Goal: Task Accomplishment & Management: Use online tool/utility

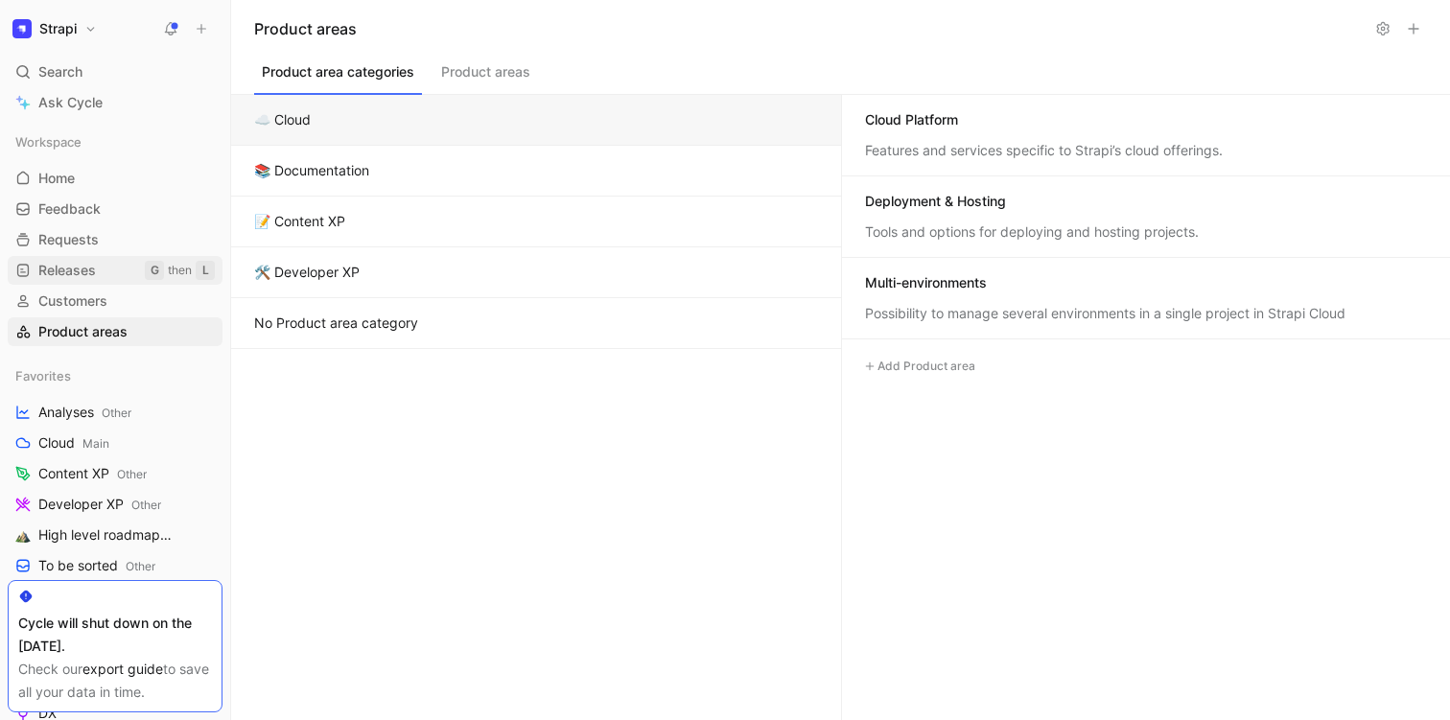
click at [78, 270] on span "Releases" at bounding box center [67, 270] width 58 height 19
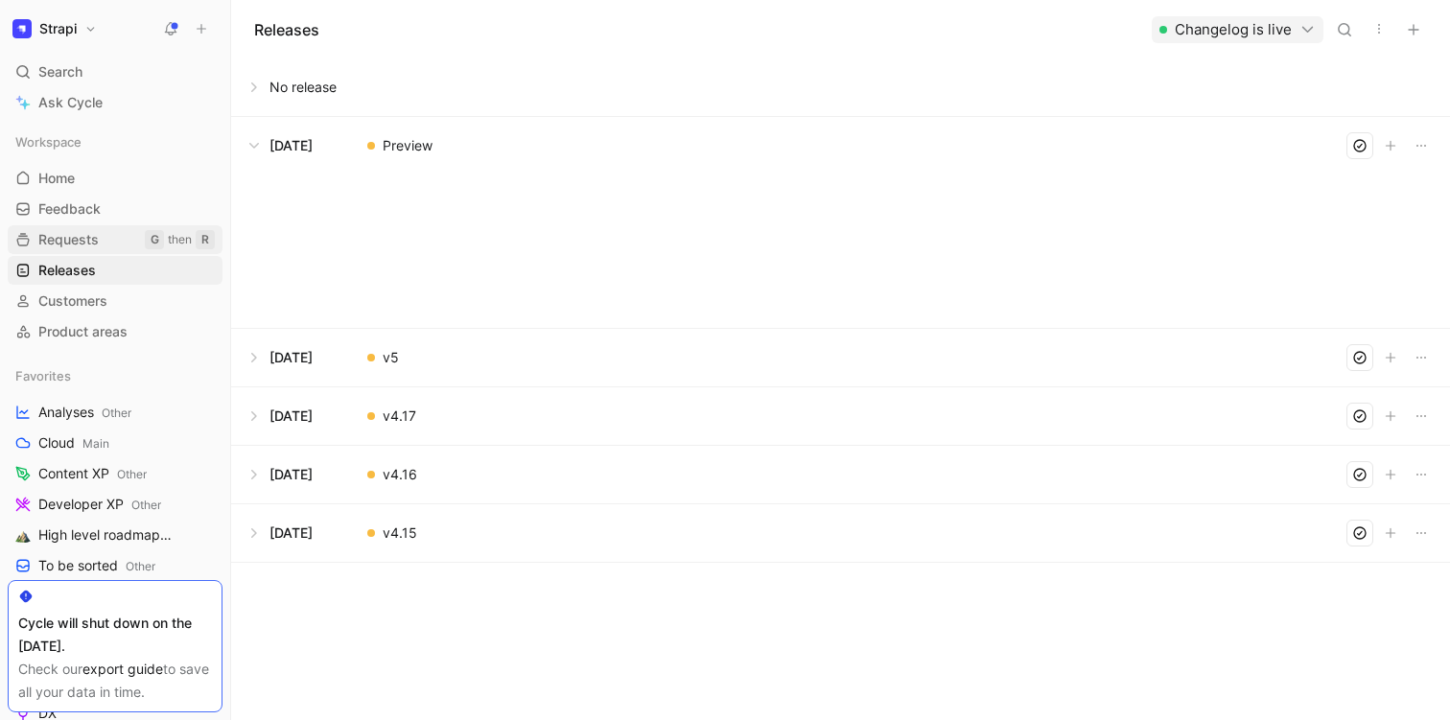
click at [78, 234] on span "Requests" at bounding box center [68, 239] width 60 height 19
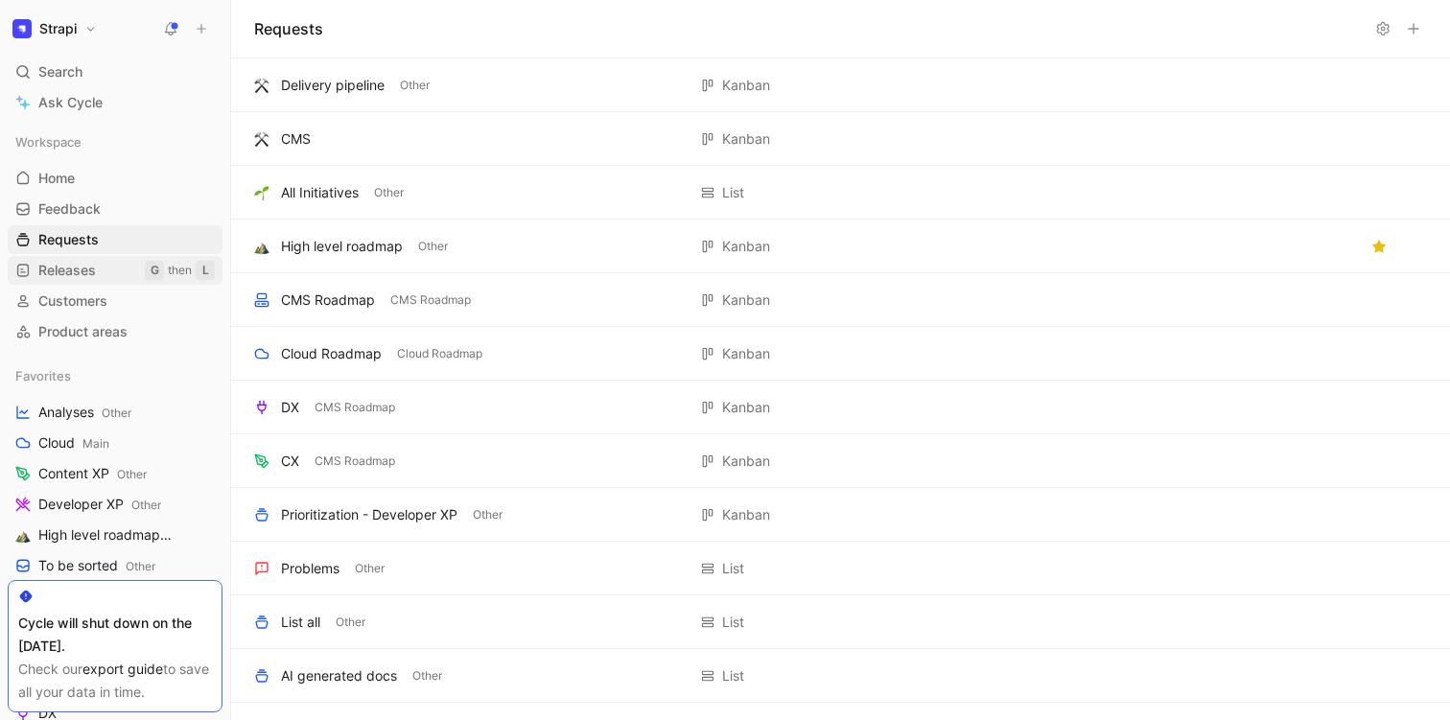
click at [73, 271] on span "Releases" at bounding box center [67, 270] width 58 height 19
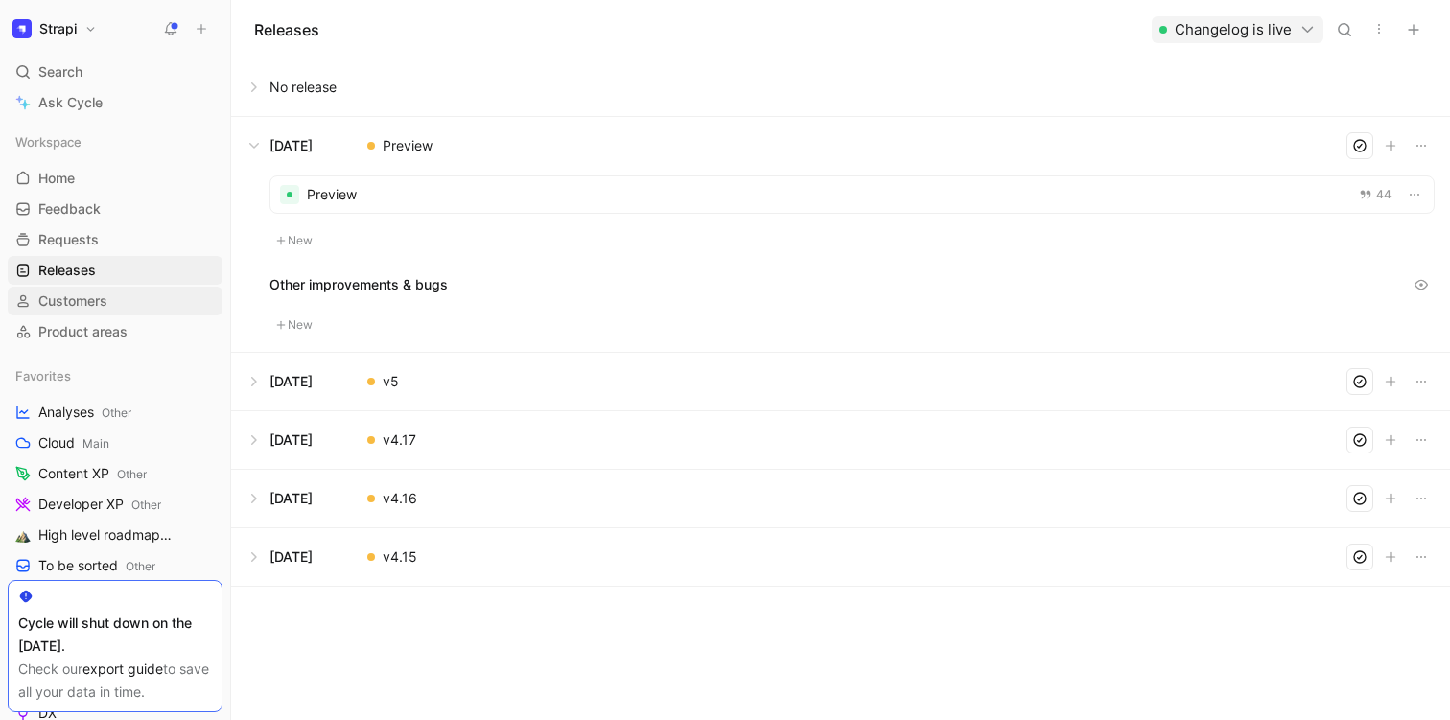
click at [70, 300] on span "Customers" at bounding box center [72, 300] width 69 height 19
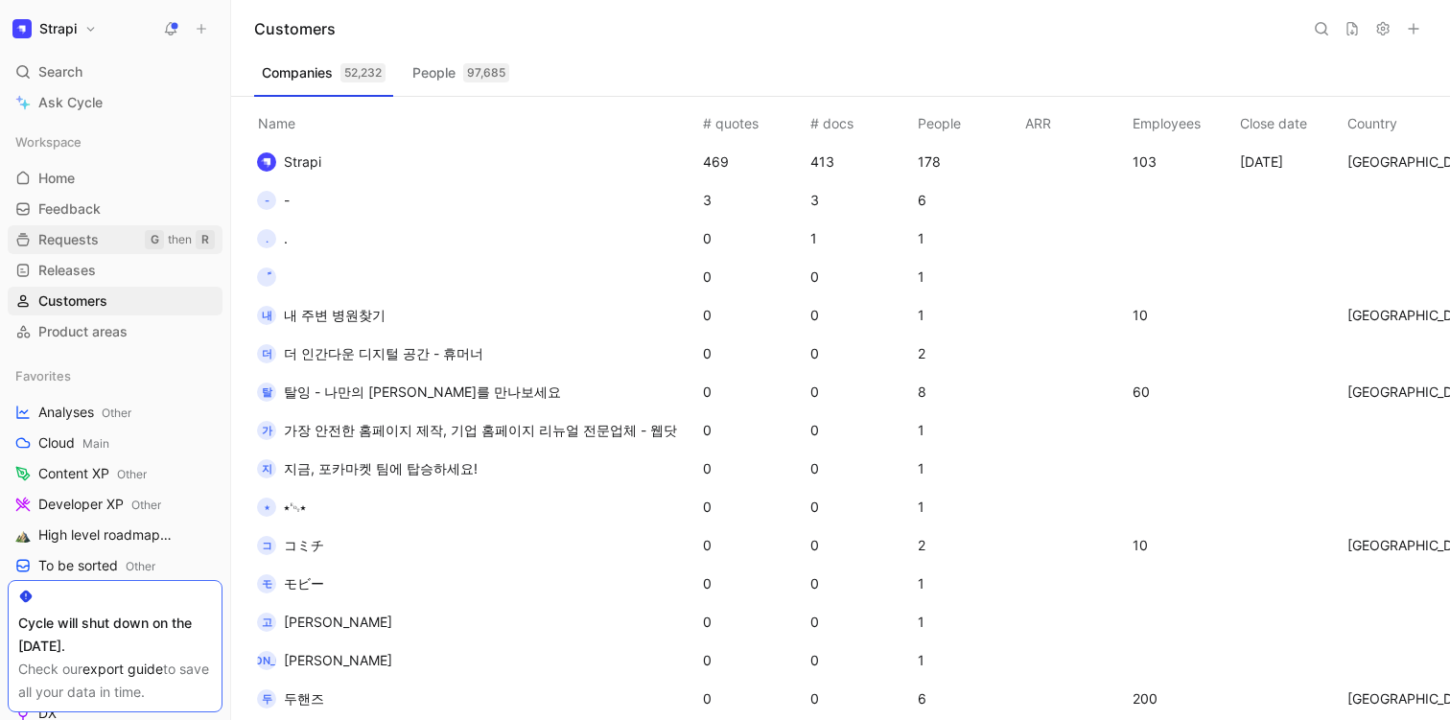
click at [69, 228] on link "Requests G then R" at bounding box center [115, 239] width 215 height 29
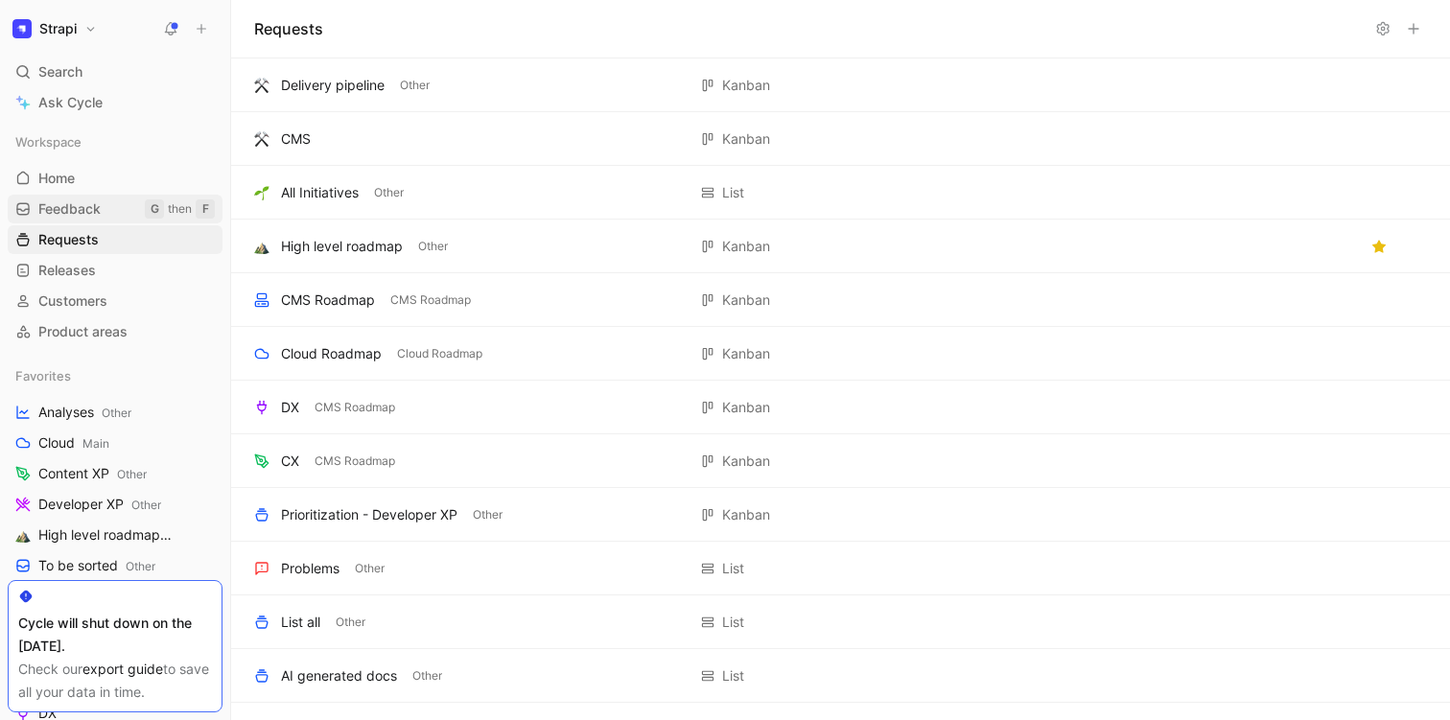
click at [83, 208] on span "Feedback" at bounding box center [69, 208] width 62 height 19
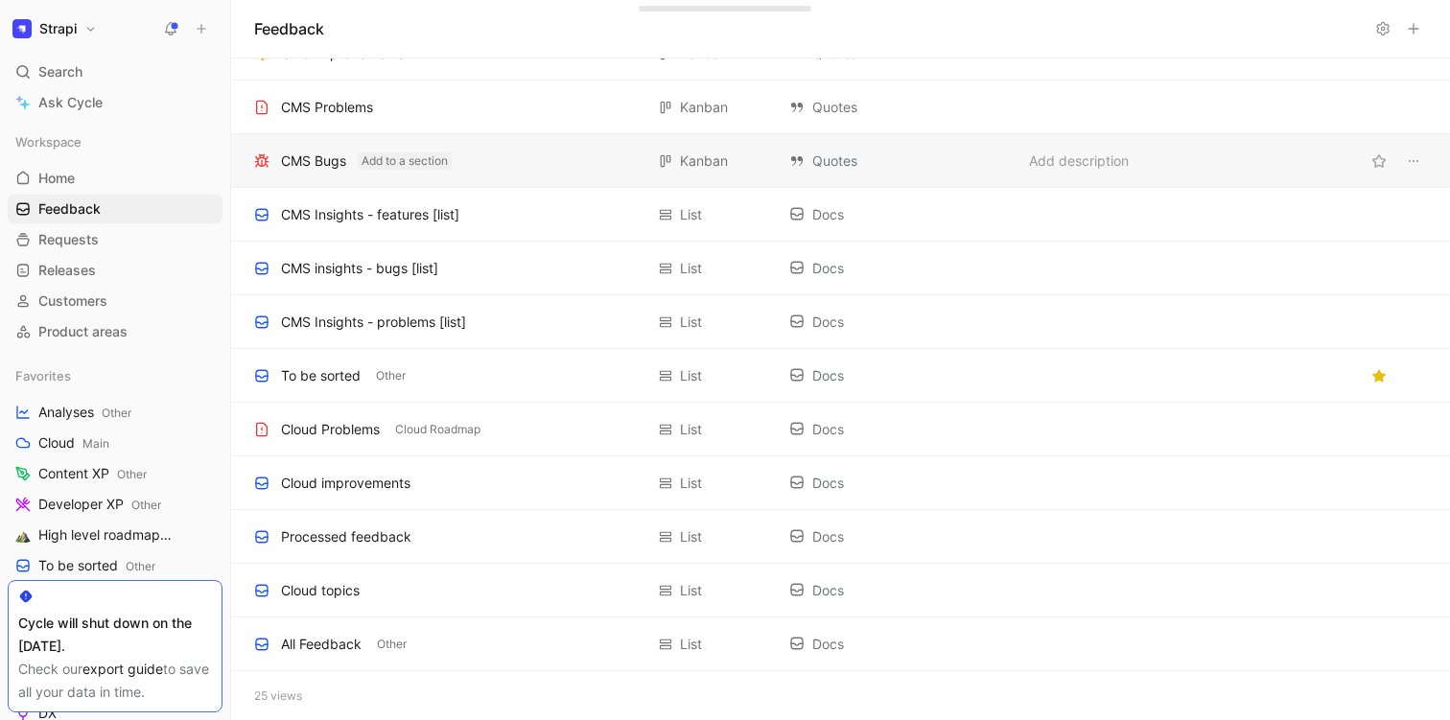
scroll to position [731, 0]
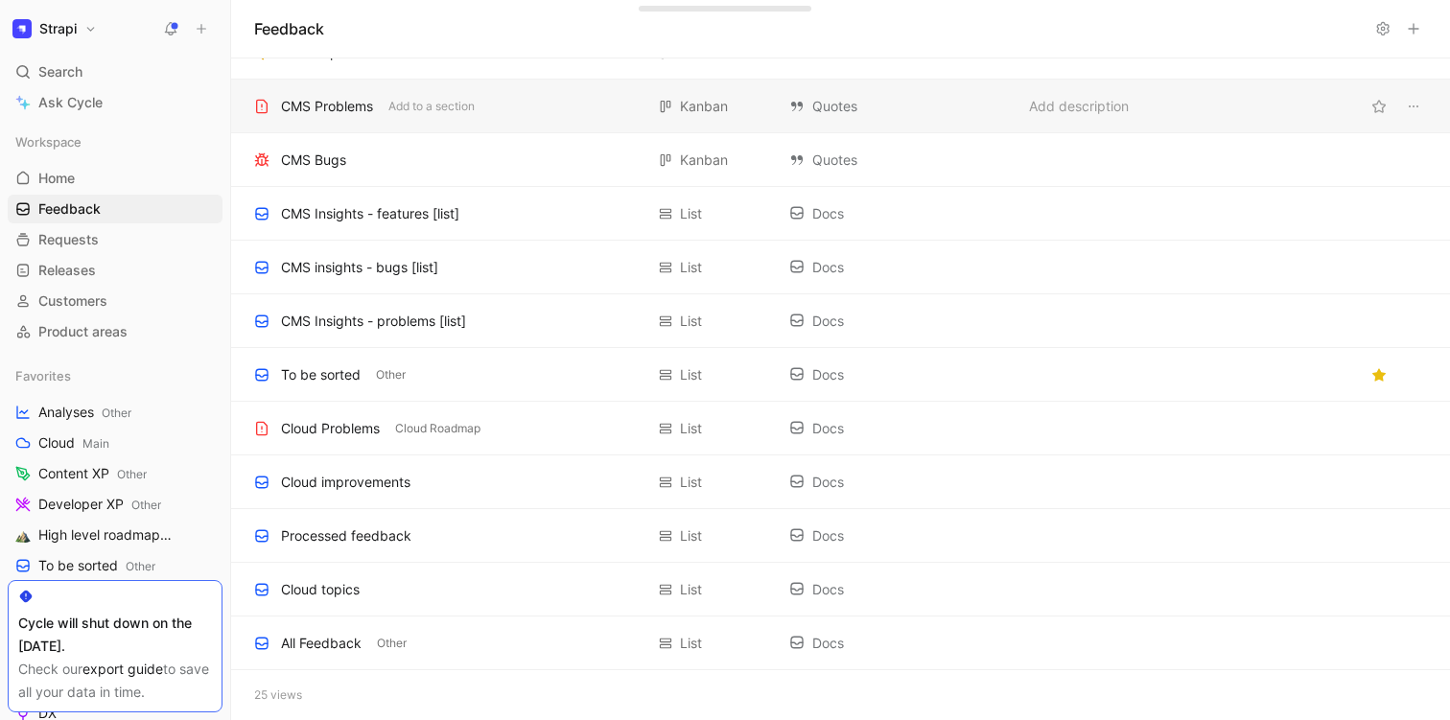
click at [354, 104] on div "CMS Problems" at bounding box center [327, 106] width 92 height 23
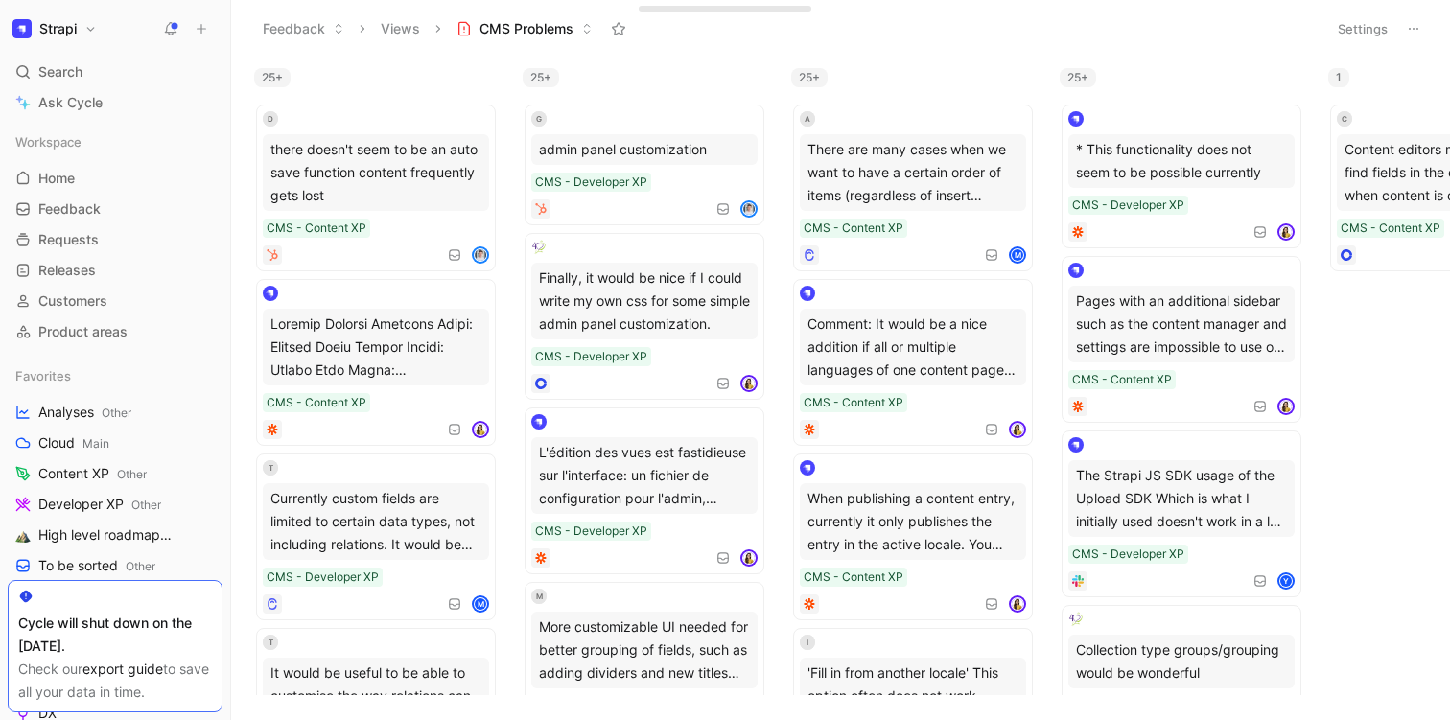
click at [1343, 32] on button "Settings" at bounding box center [1362, 28] width 67 height 27
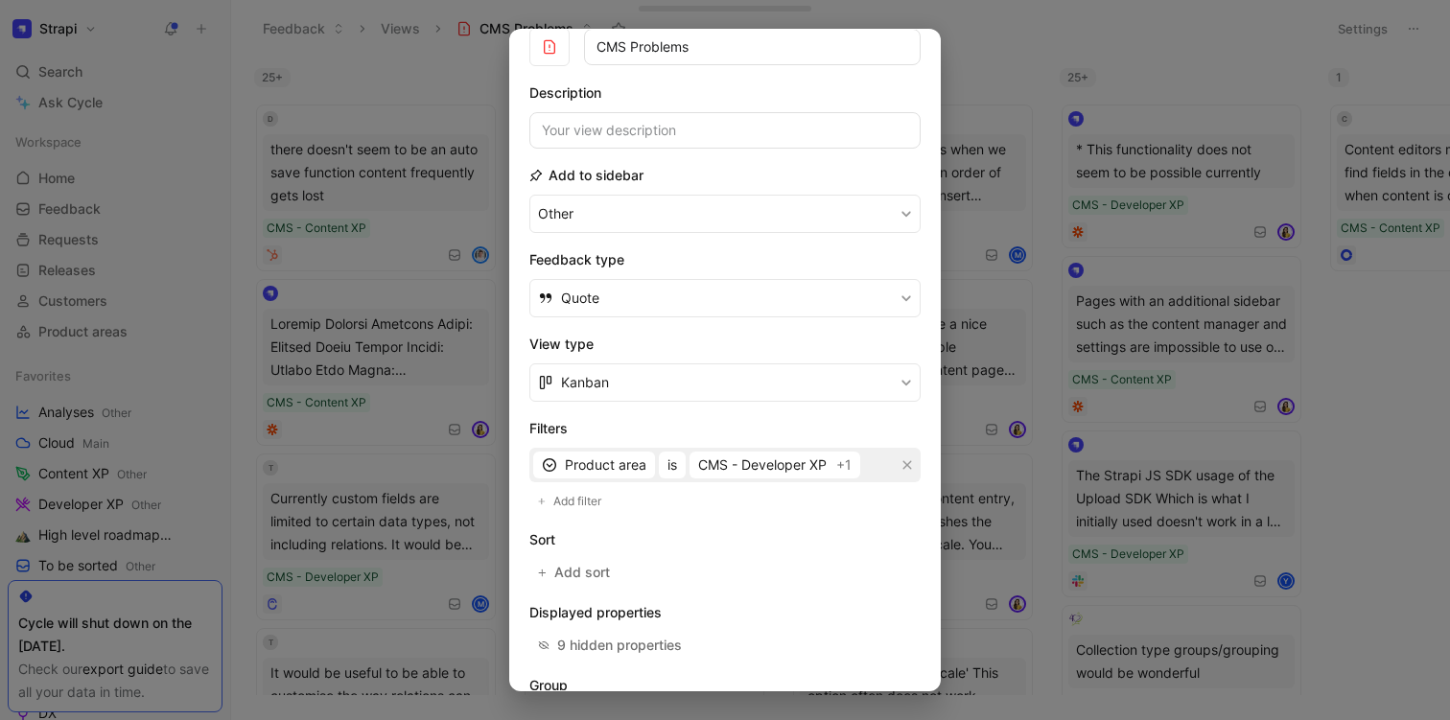
scroll to position [129, 0]
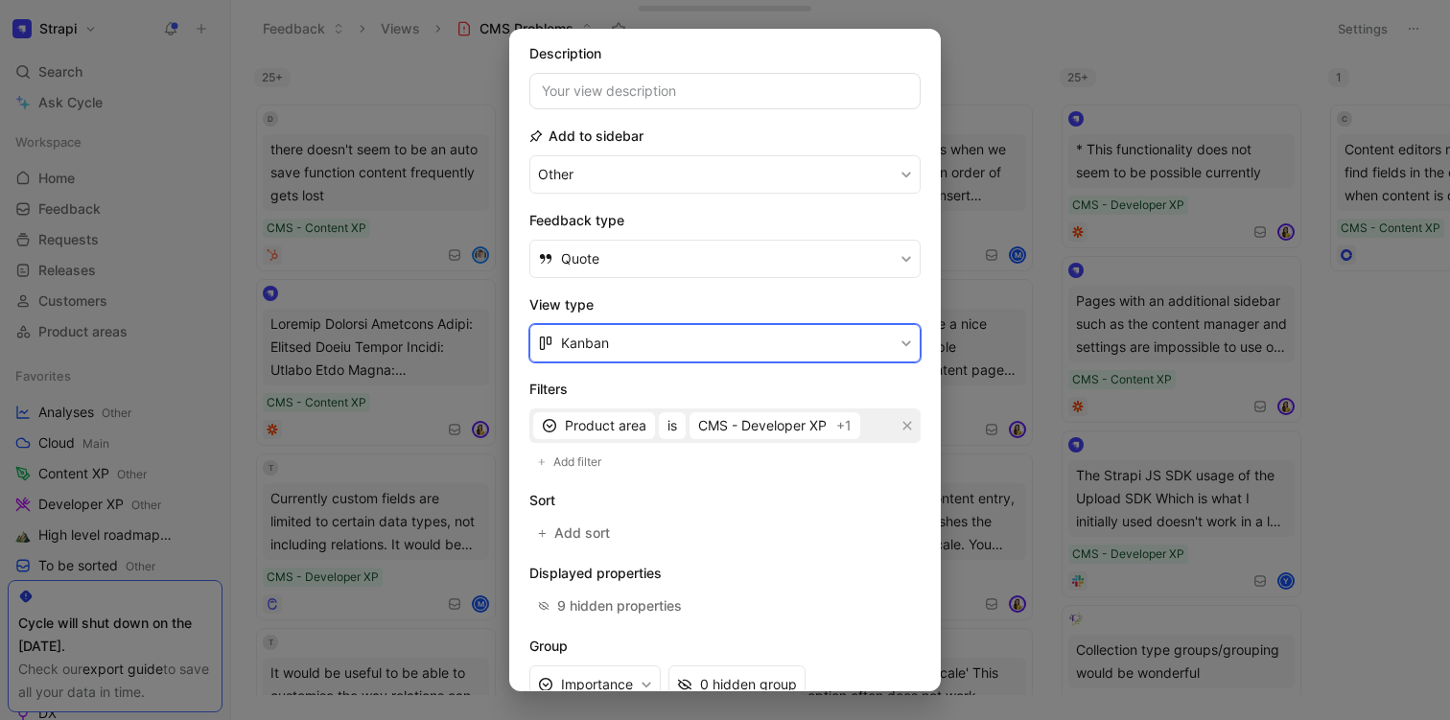
click at [688, 336] on button "Kanban" at bounding box center [724, 343] width 391 height 38
click at [637, 408] on div "List" at bounding box center [731, 417] width 340 height 23
click at [670, 387] on h2 "Filters" at bounding box center [724, 389] width 391 height 23
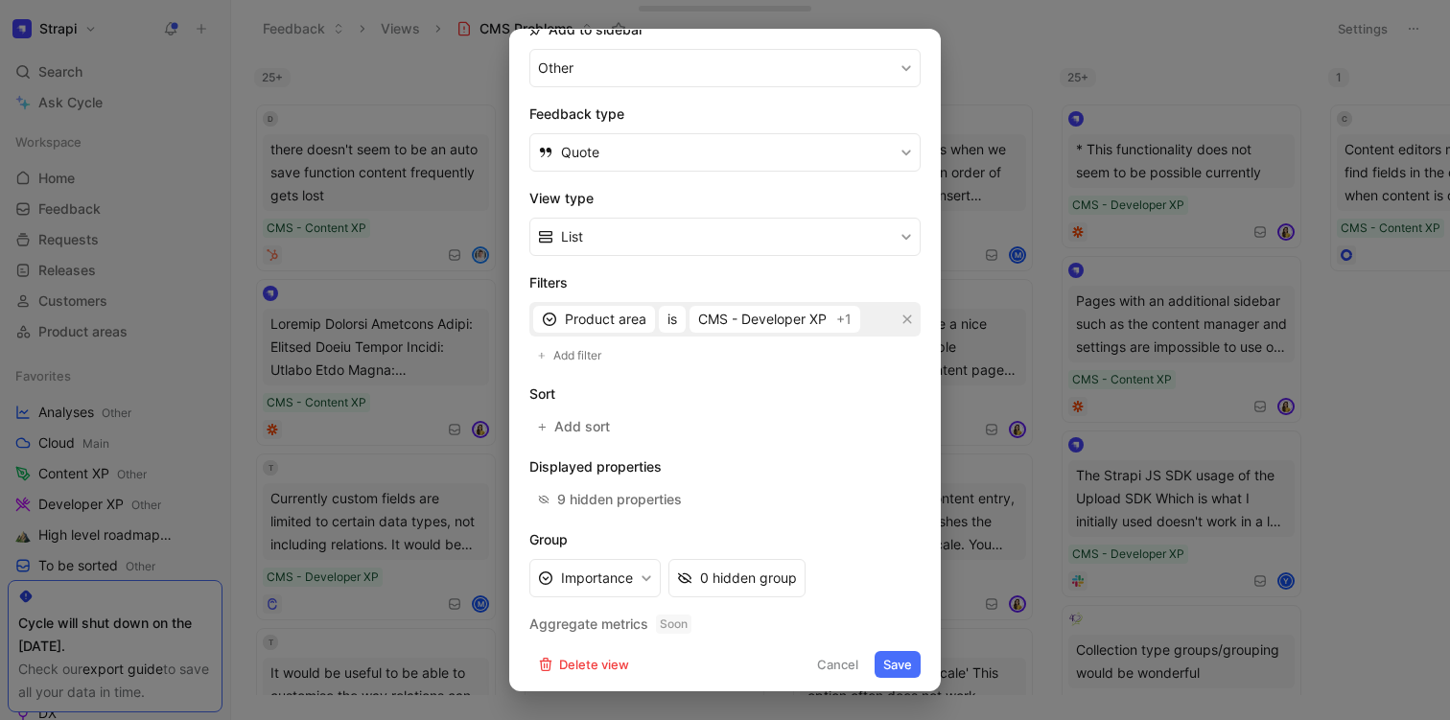
scroll to position [243, 0]
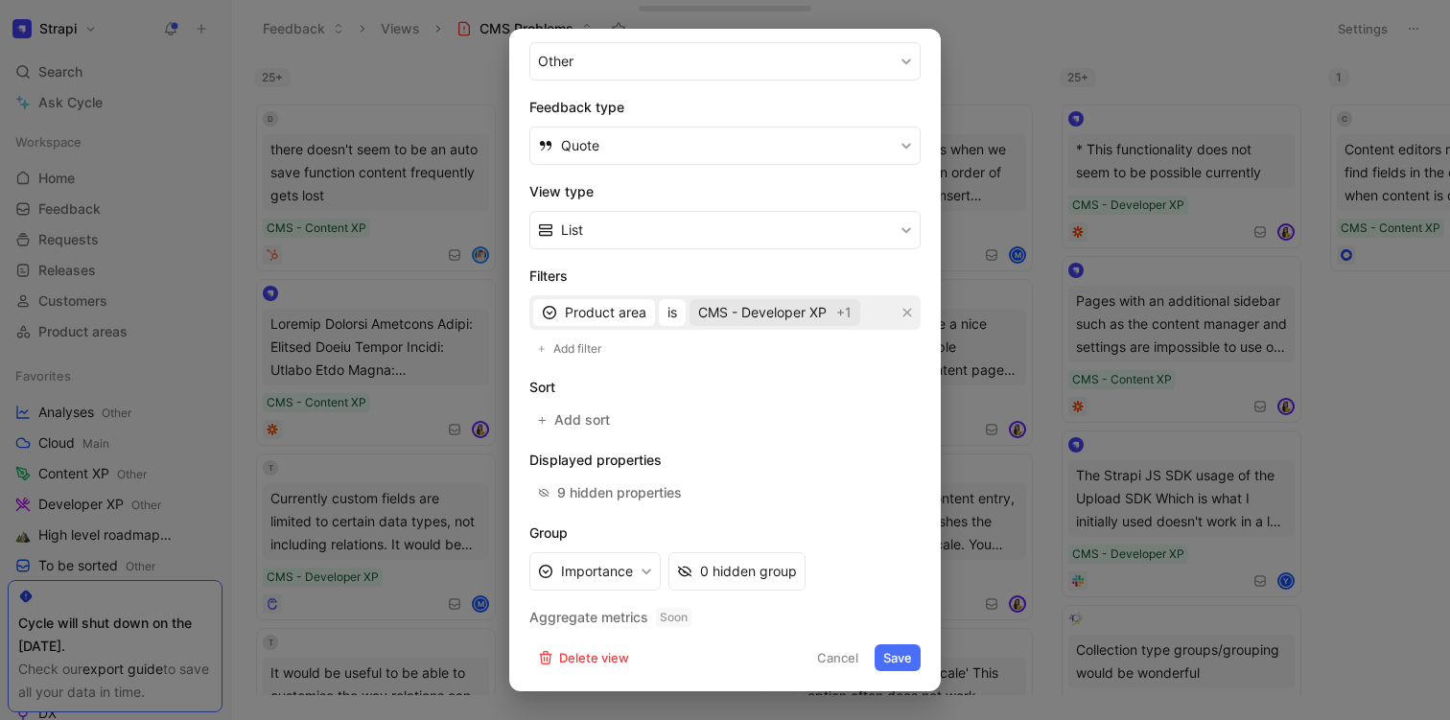
click at [781, 316] on span "CMS - Developer XP" at bounding box center [762, 312] width 128 height 23
click at [627, 311] on span "Product area" at bounding box center [606, 312] width 82 height 23
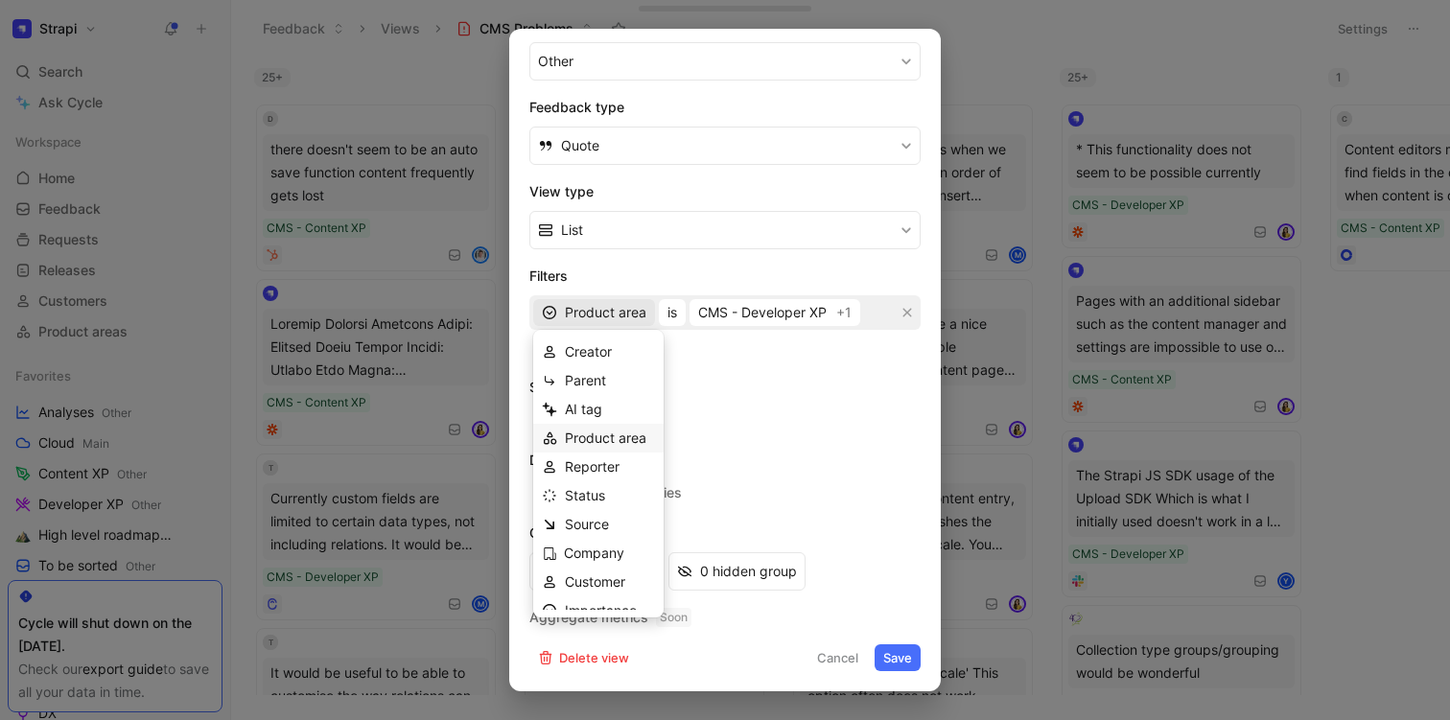
click at [613, 440] on span "Product area" at bounding box center [606, 438] width 82 height 16
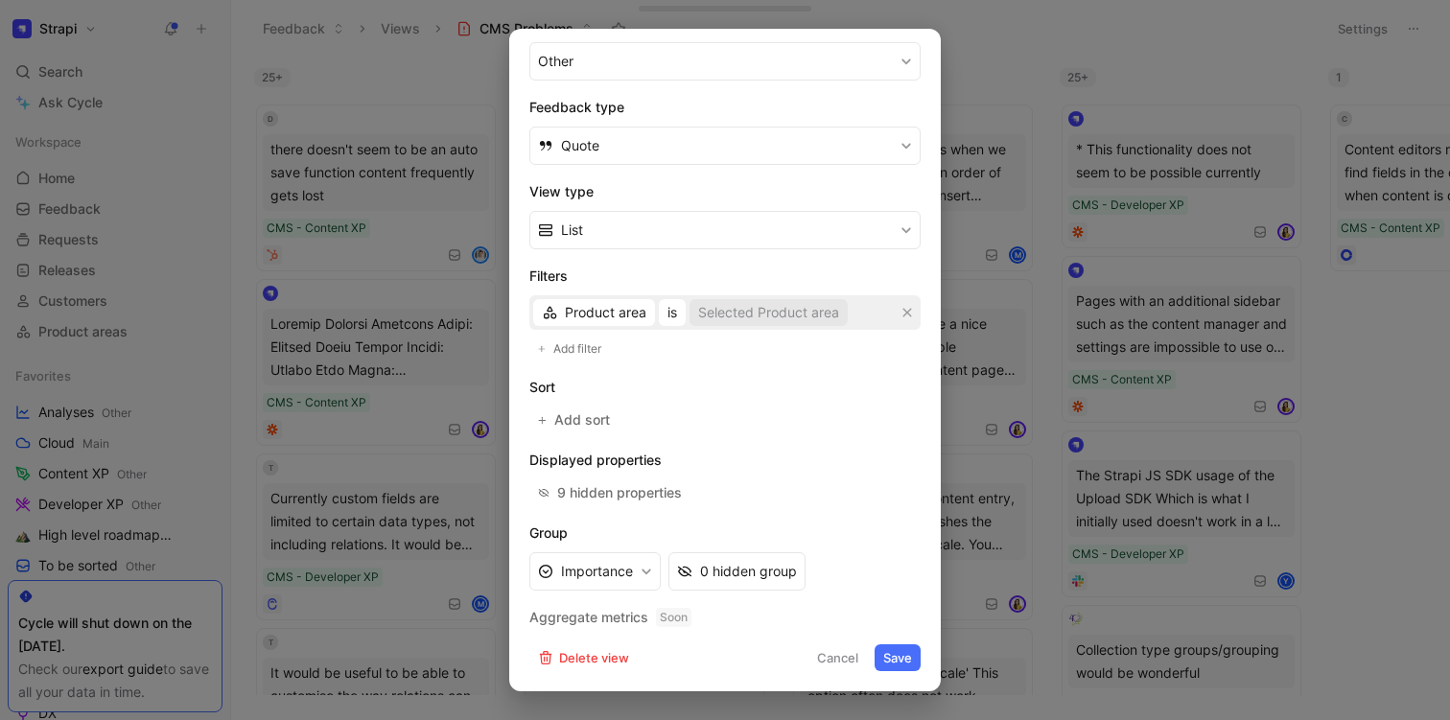
click at [757, 318] on div "Selected Product area" at bounding box center [768, 312] width 141 height 23
click at [829, 657] on button "Cancel" at bounding box center [837, 657] width 58 height 27
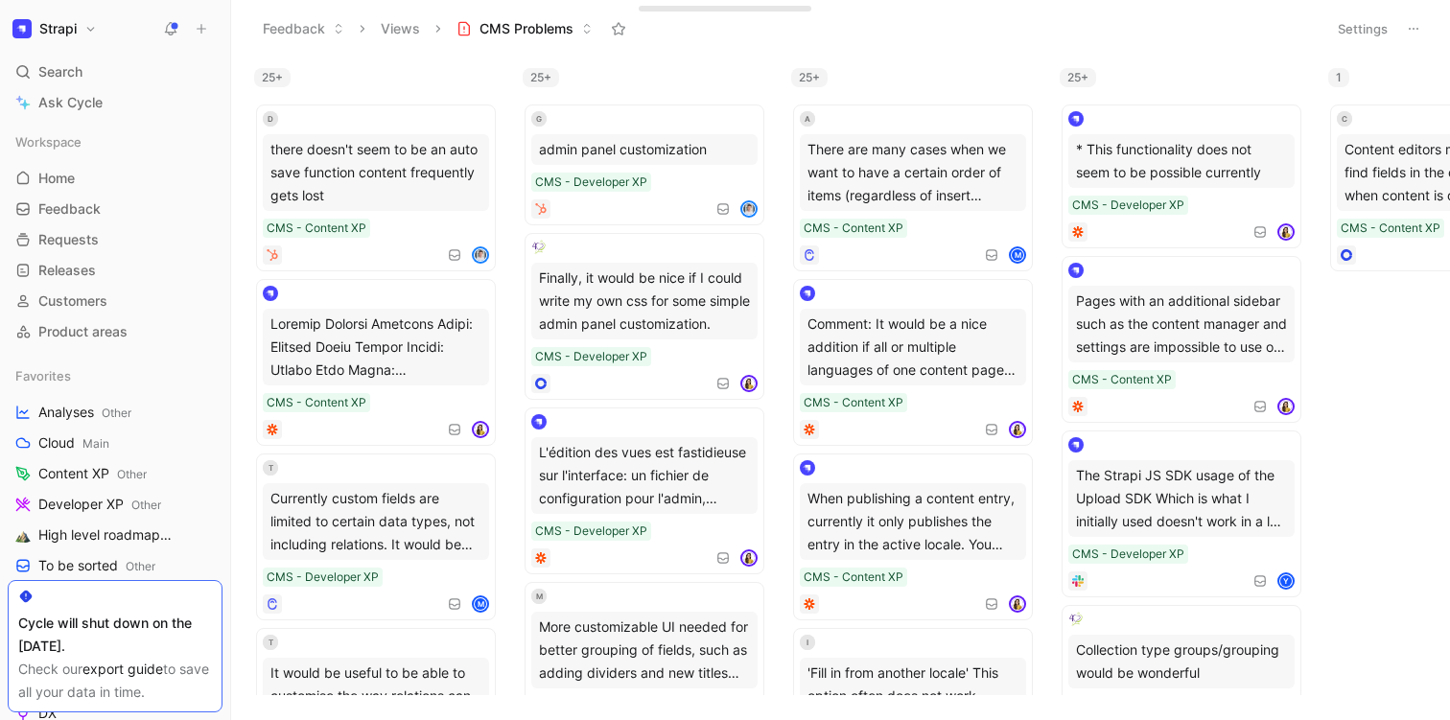
click at [417, 36] on button "Views" at bounding box center [400, 28] width 57 height 29
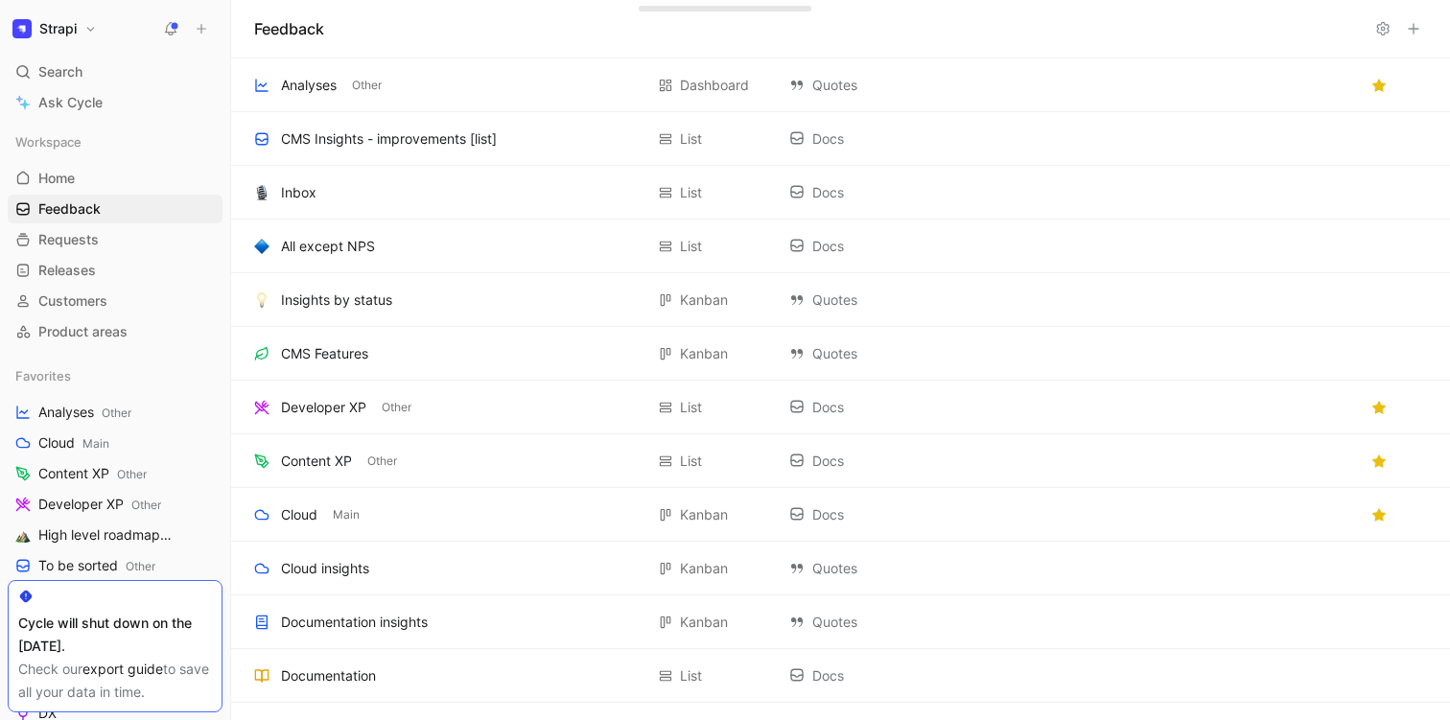
click at [1411, 29] on use at bounding box center [1414, 29] width 10 height 10
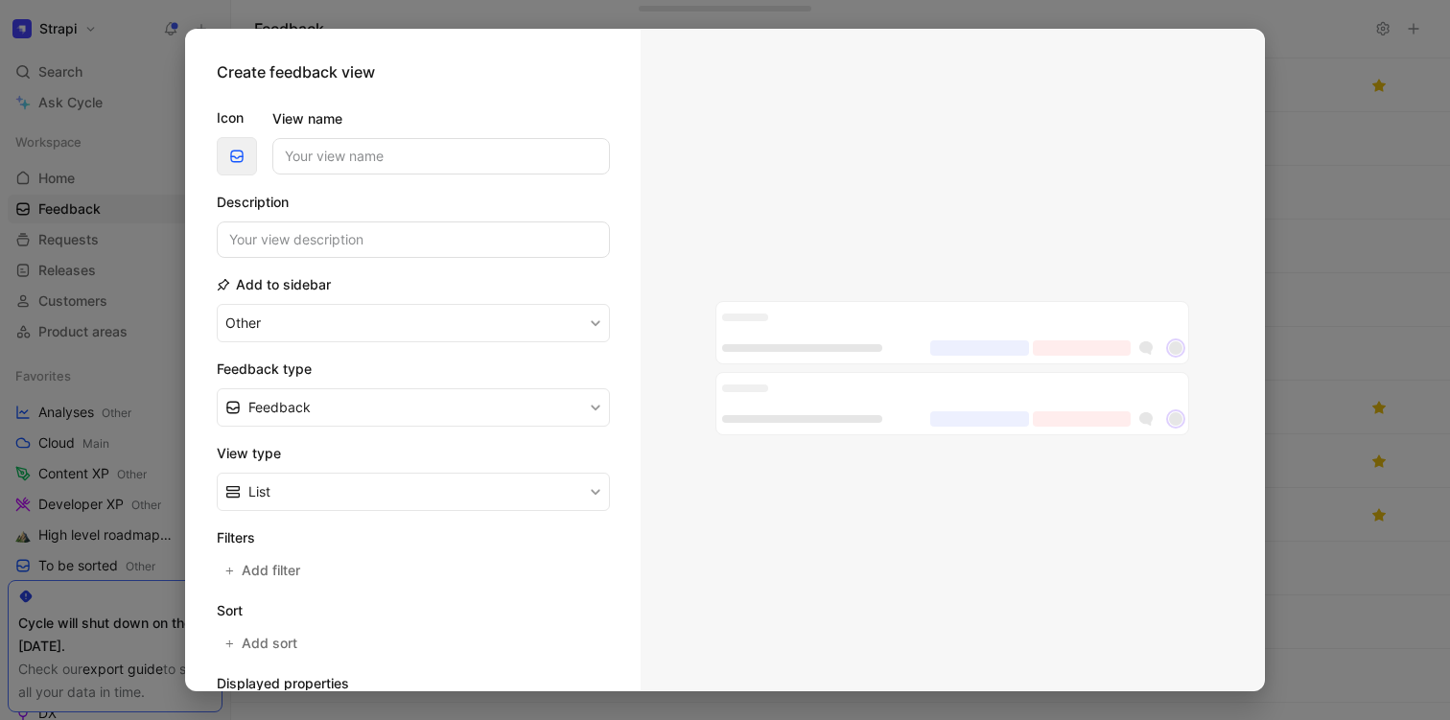
click at [240, 160] on icon "button" at bounding box center [236, 156] width 15 height 15
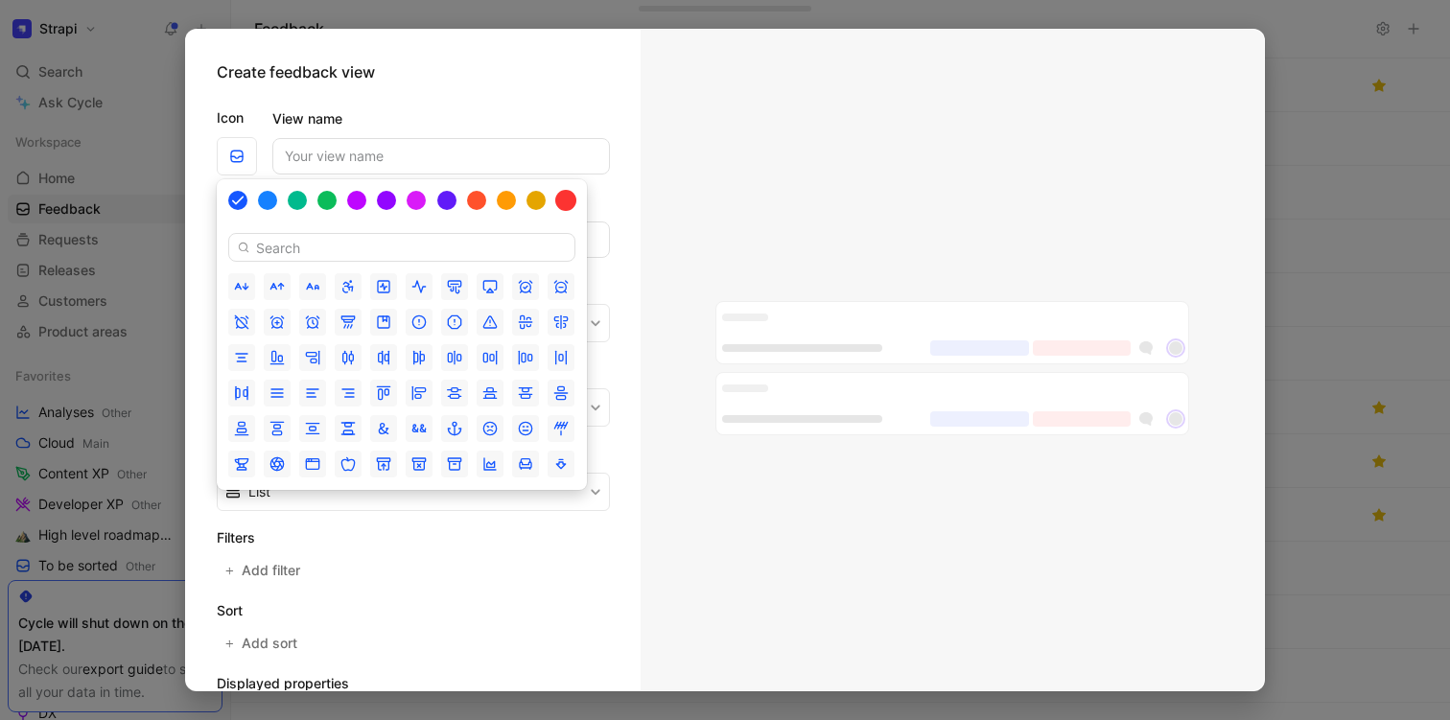
click at [564, 207] on div at bounding box center [565, 200] width 21 height 21
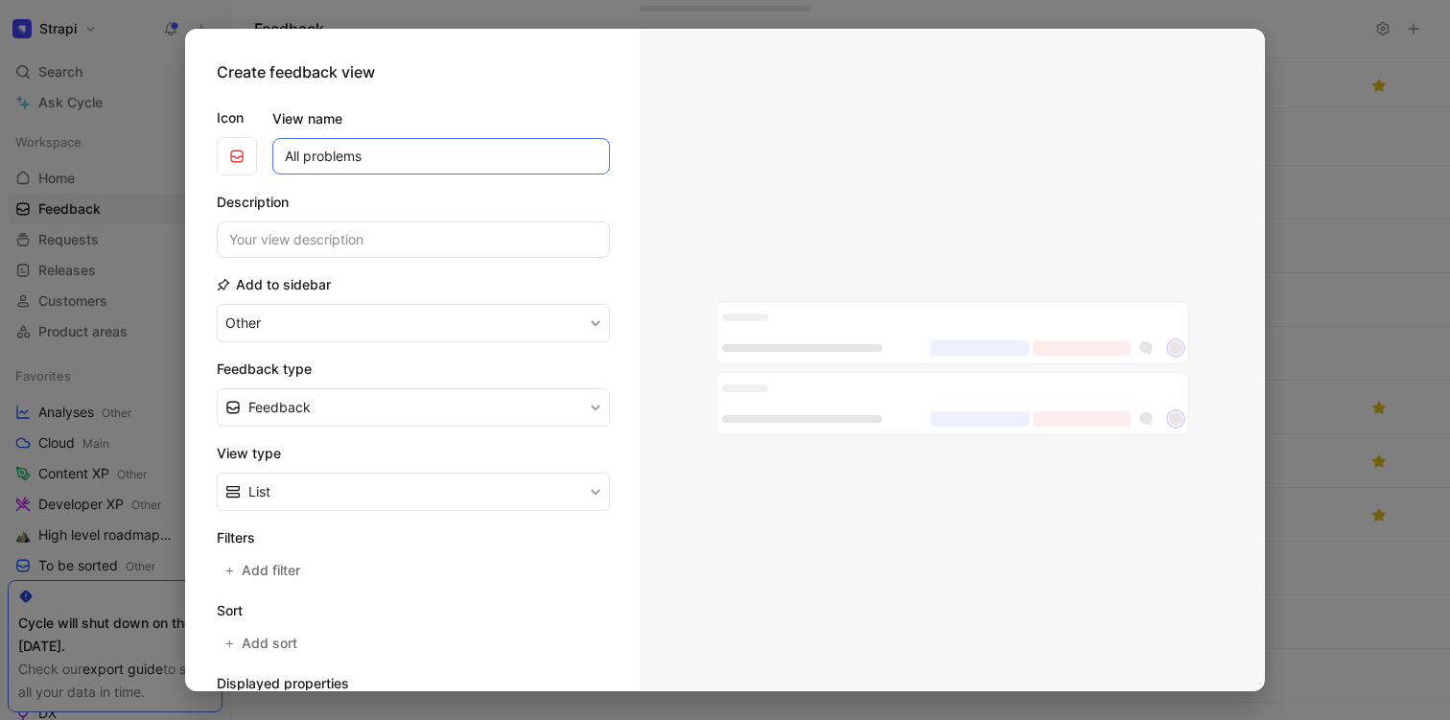
type input "All problems"
click at [404, 108] on label "View name" at bounding box center [441, 118] width 338 height 23
click at [404, 138] on input "All problems" at bounding box center [441, 156] width 338 height 36
click at [354, 237] on input at bounding box center [413, 239] width 393 height 36
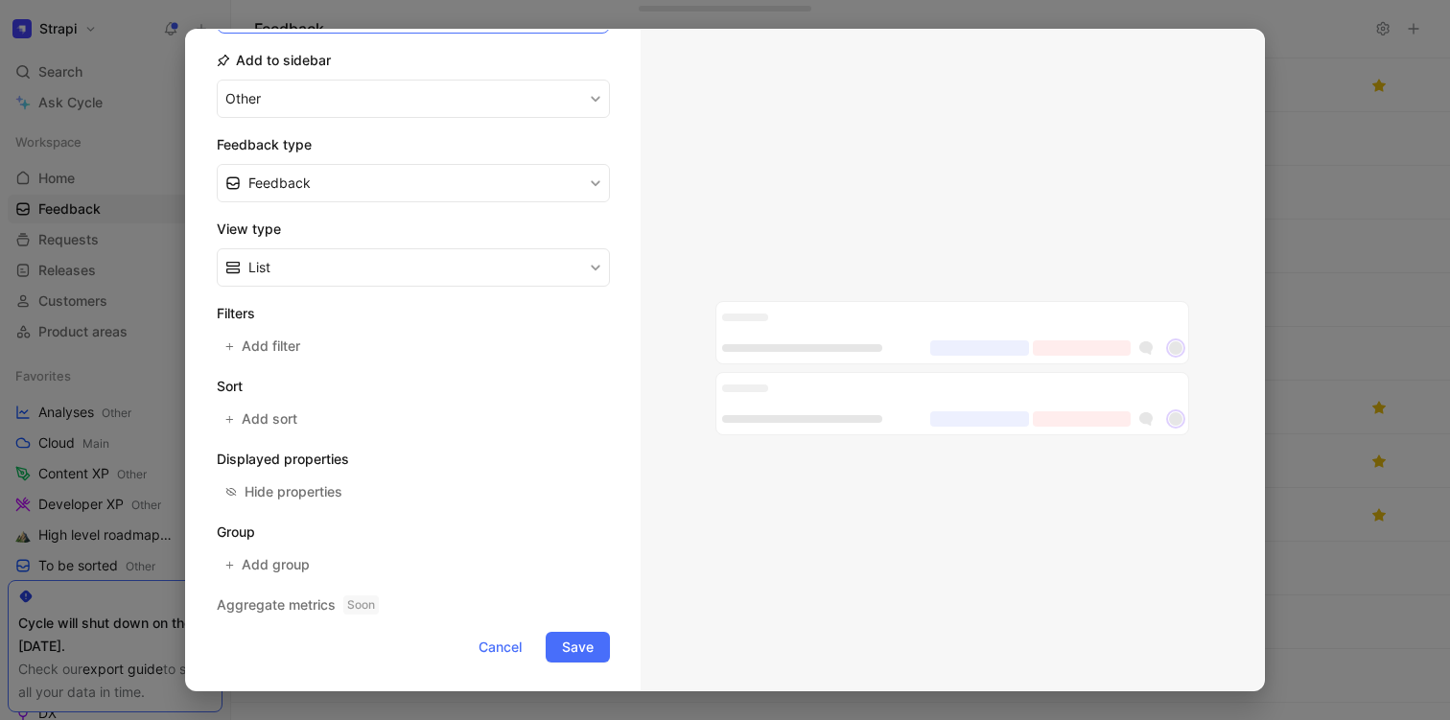
scroll to position [227, 0]
click at [284, 342] on span "Add filter" at bounding box center [272, 343] width 60 height 23
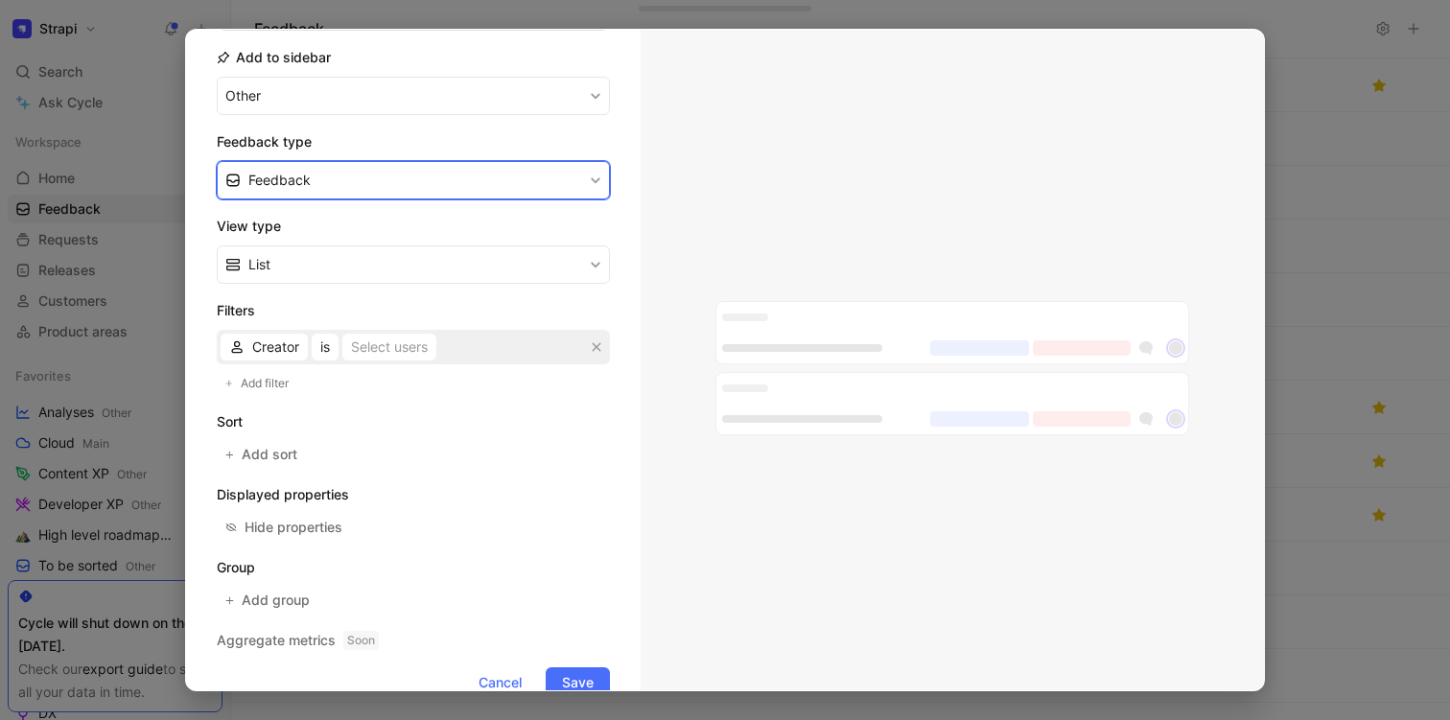
click at [365, 176] on button "Feedback" at bounding box center [413, 180] width 393 height 38
click at [344, 188] on button "Feedback" at bounding box center [413, 180] width 393 height 38
click at [327, 220] on div "Feedback" at bounding box center [408, 225] width 383 height 29
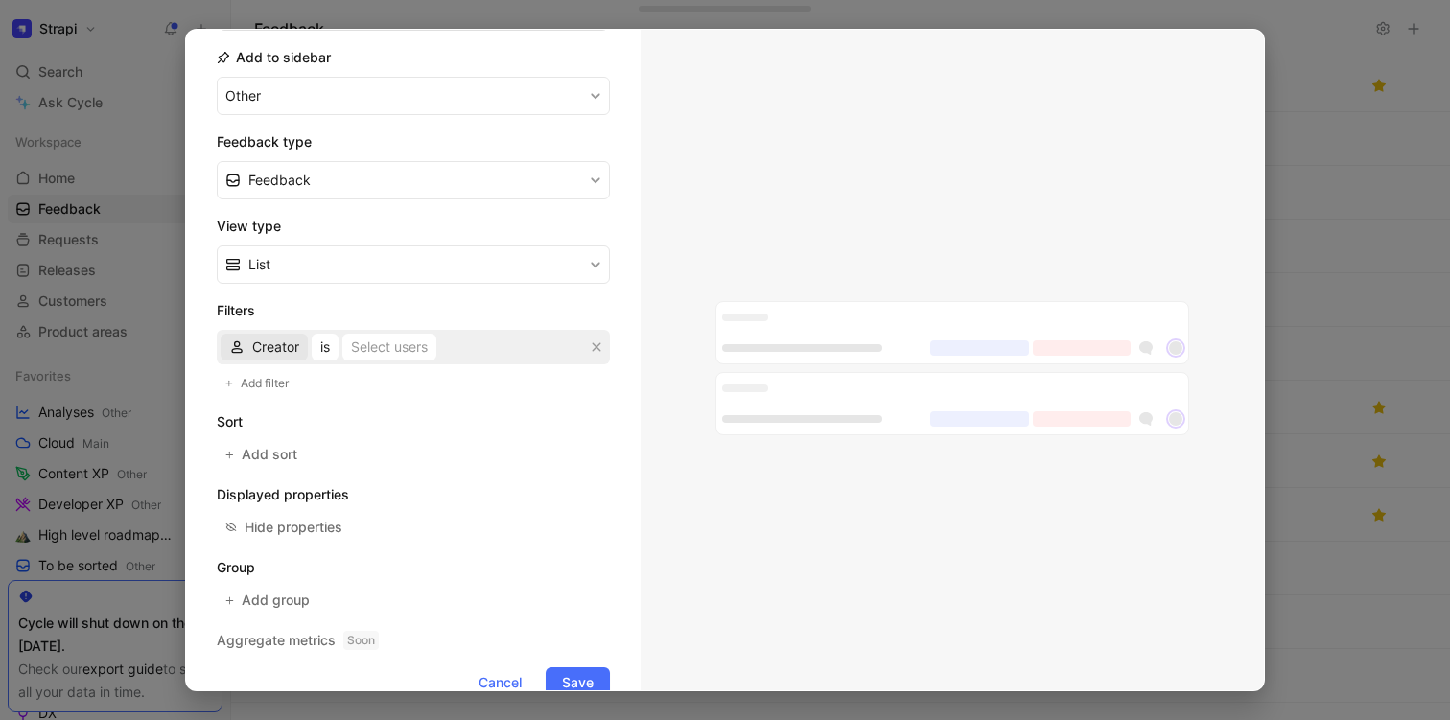
click at [259, 346] on span "Creator" at bounding box center [275, 347] width 47 height 23
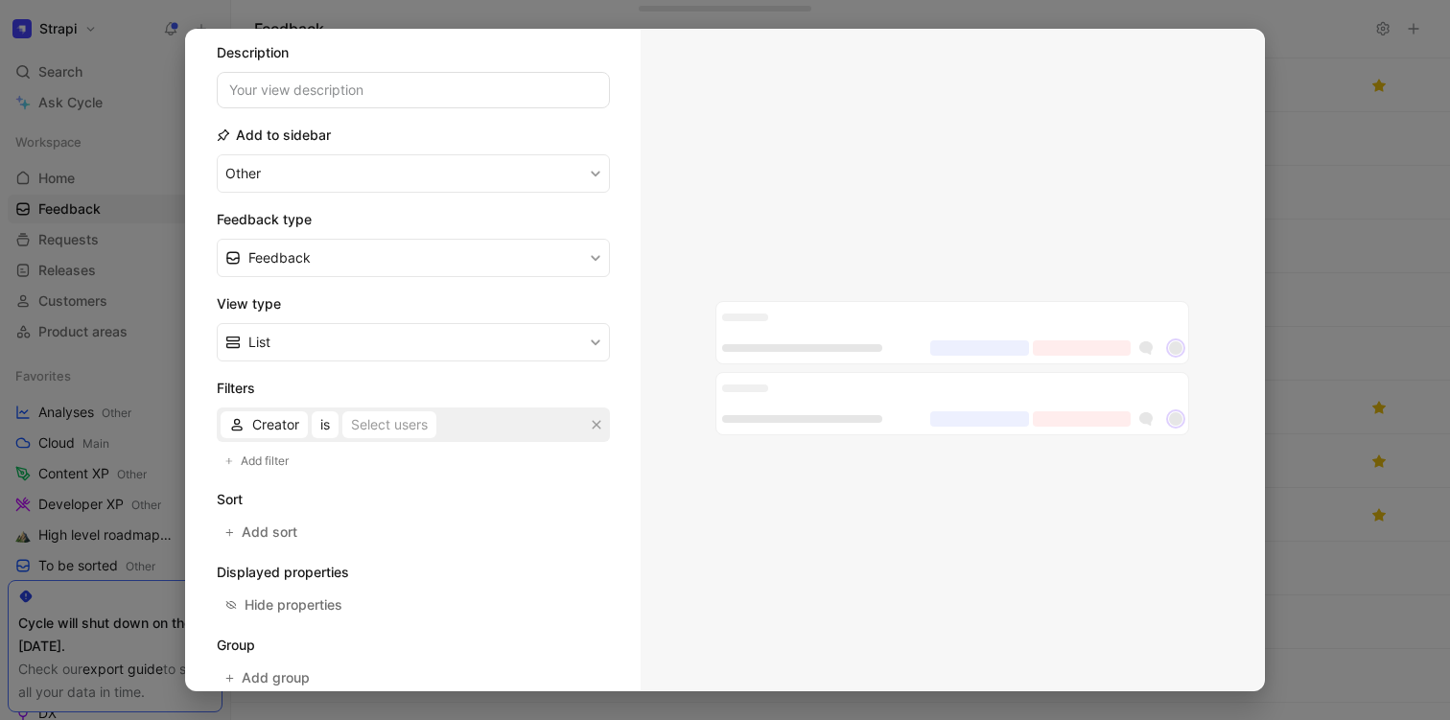
scroll to position [149, 0]
click at [362, 263] on button "Feedback" at bounding box center [413, 259] width 393 height 38
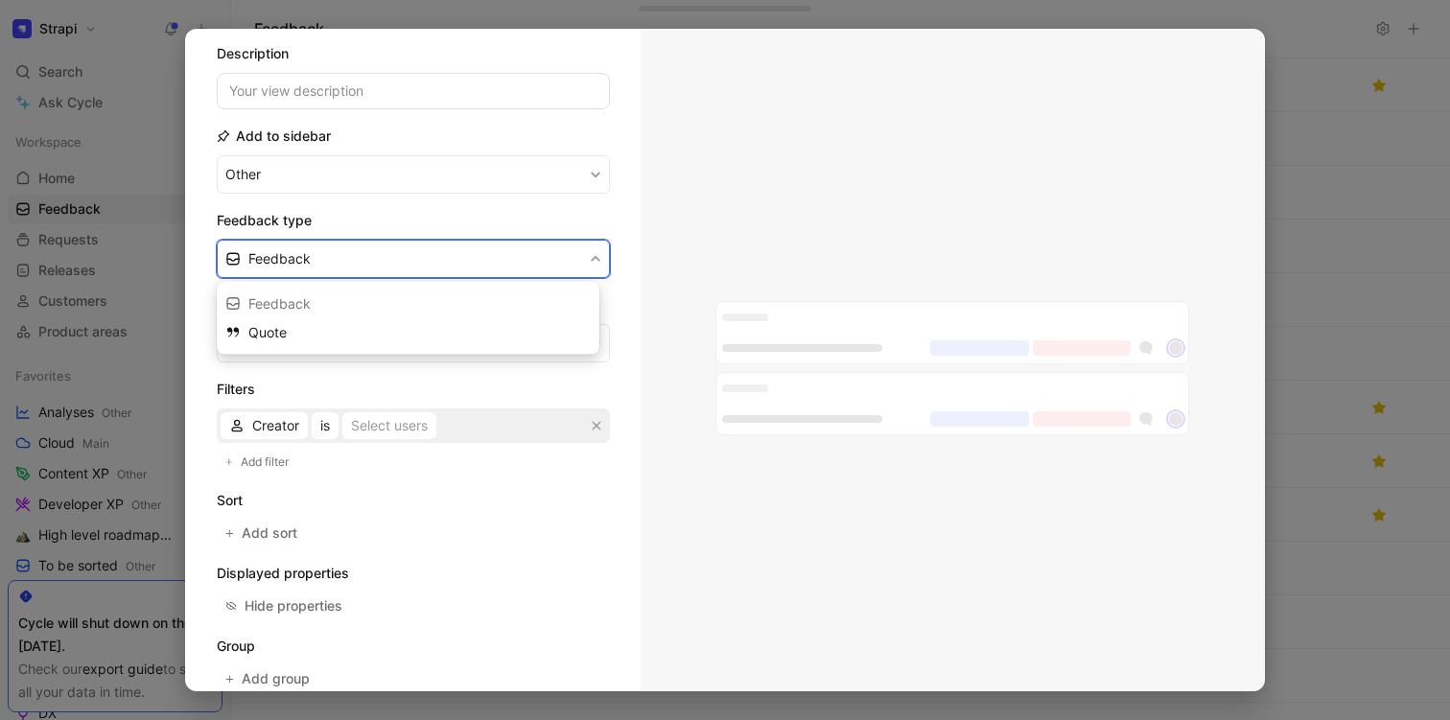
click at [319, 310] on div "Feedback" at bounding box center [408, 304] width 383 height 29
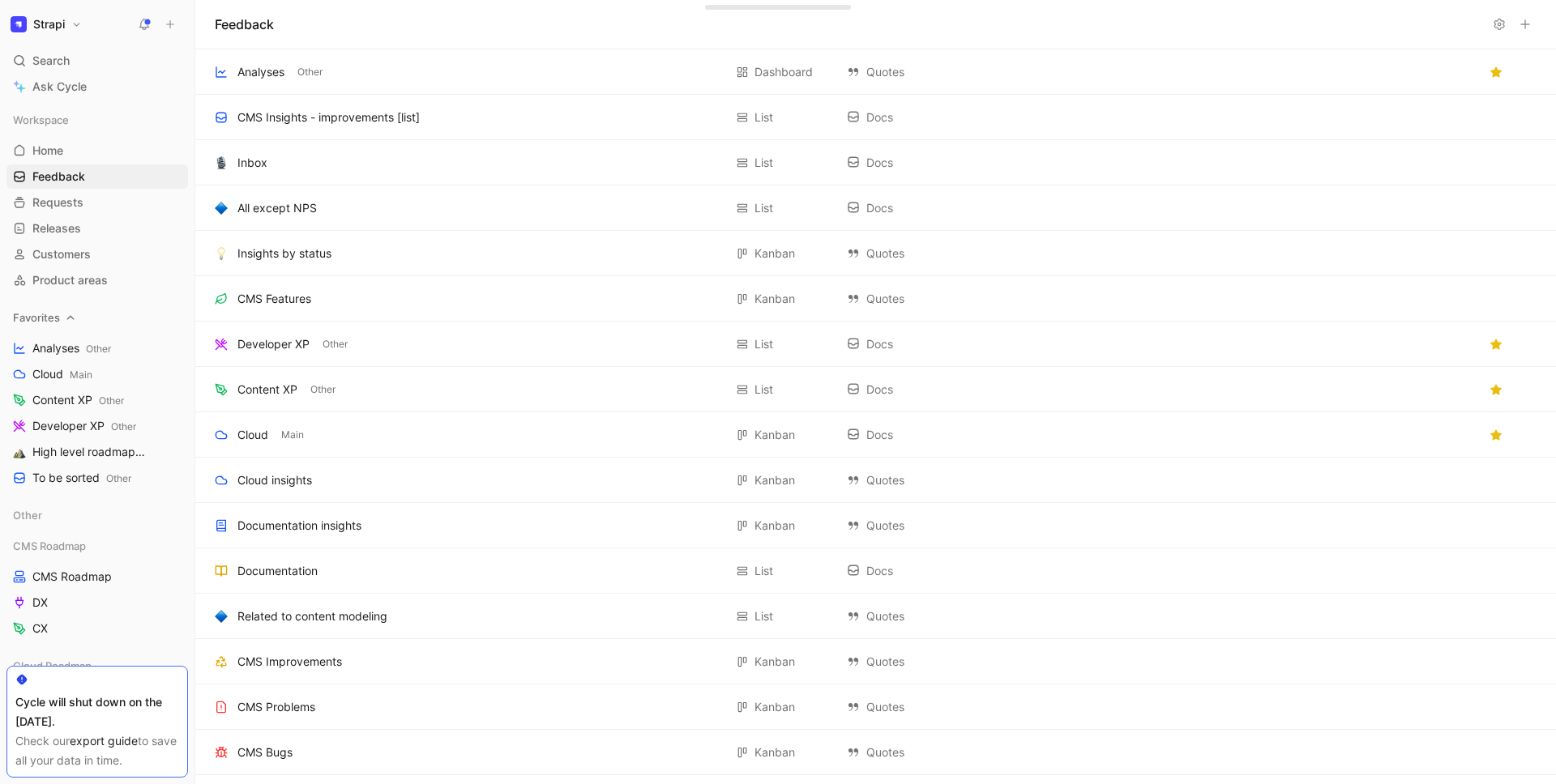
click at [30, 319] on span "Favorites" at bounding box center [36, 317] width 47 height 16
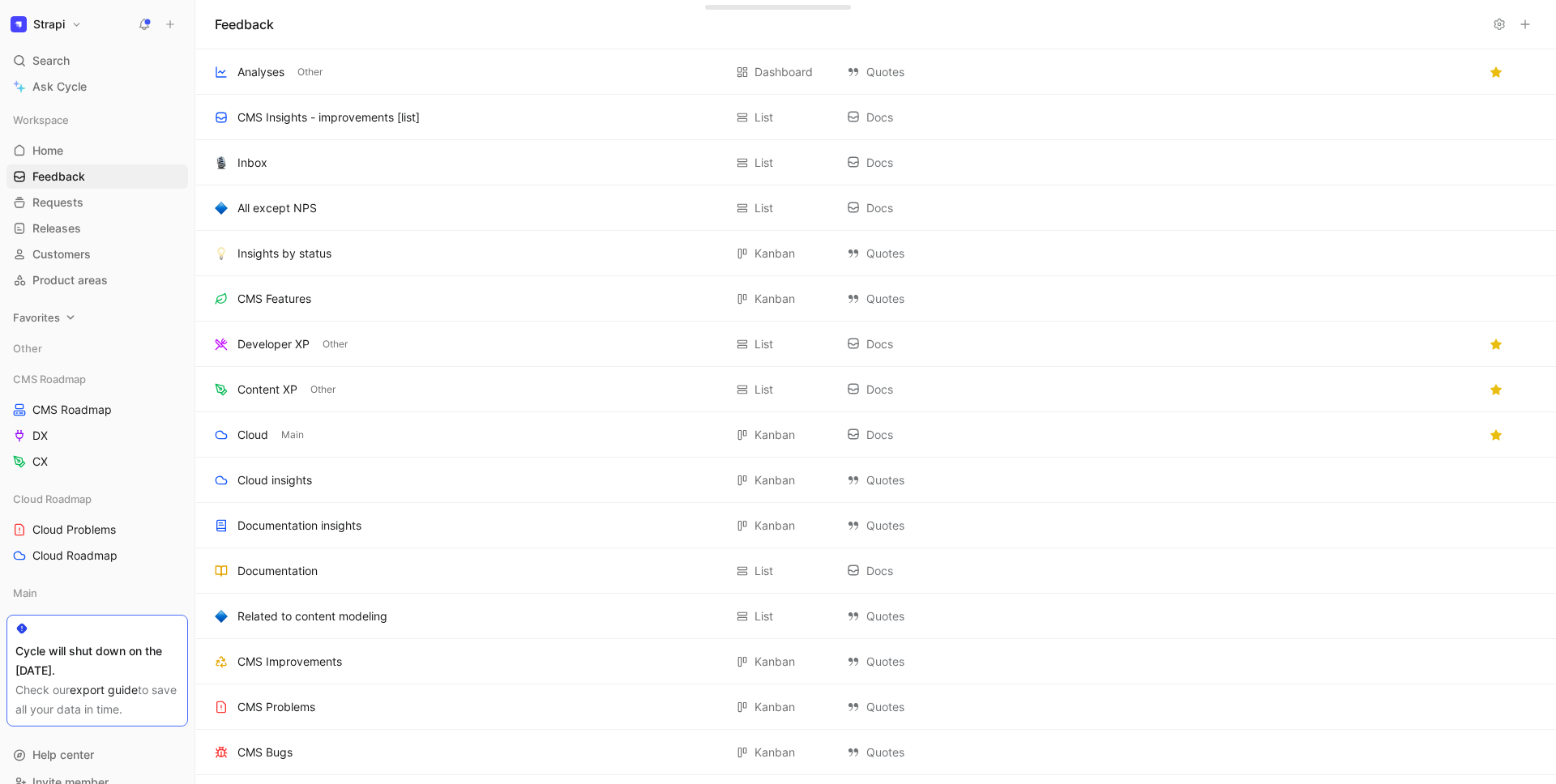
click at [30, 319] on span "Favorites" at bounding box center [36, 317] width 47 height 16
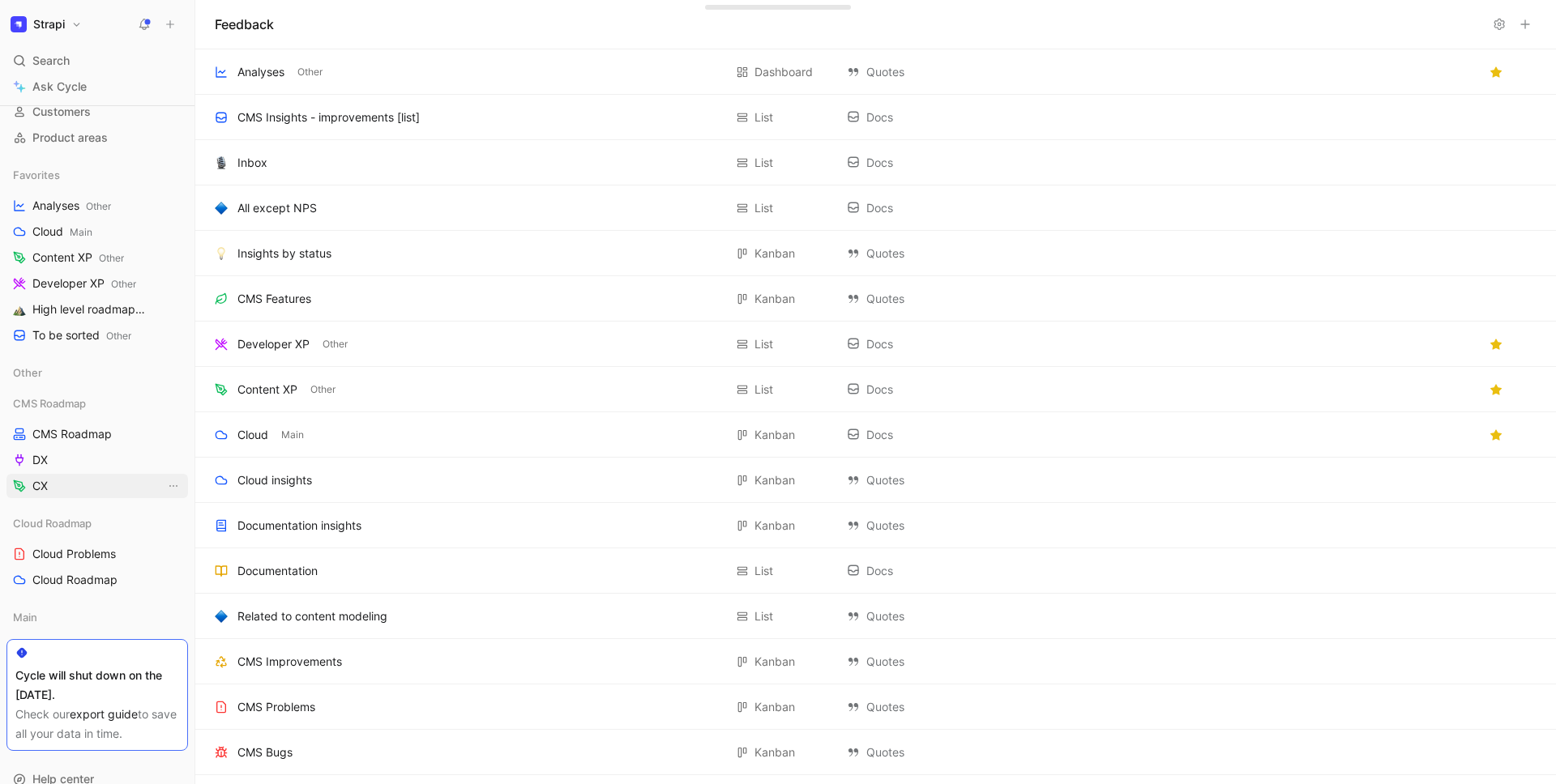
scroll to position [176, 0]
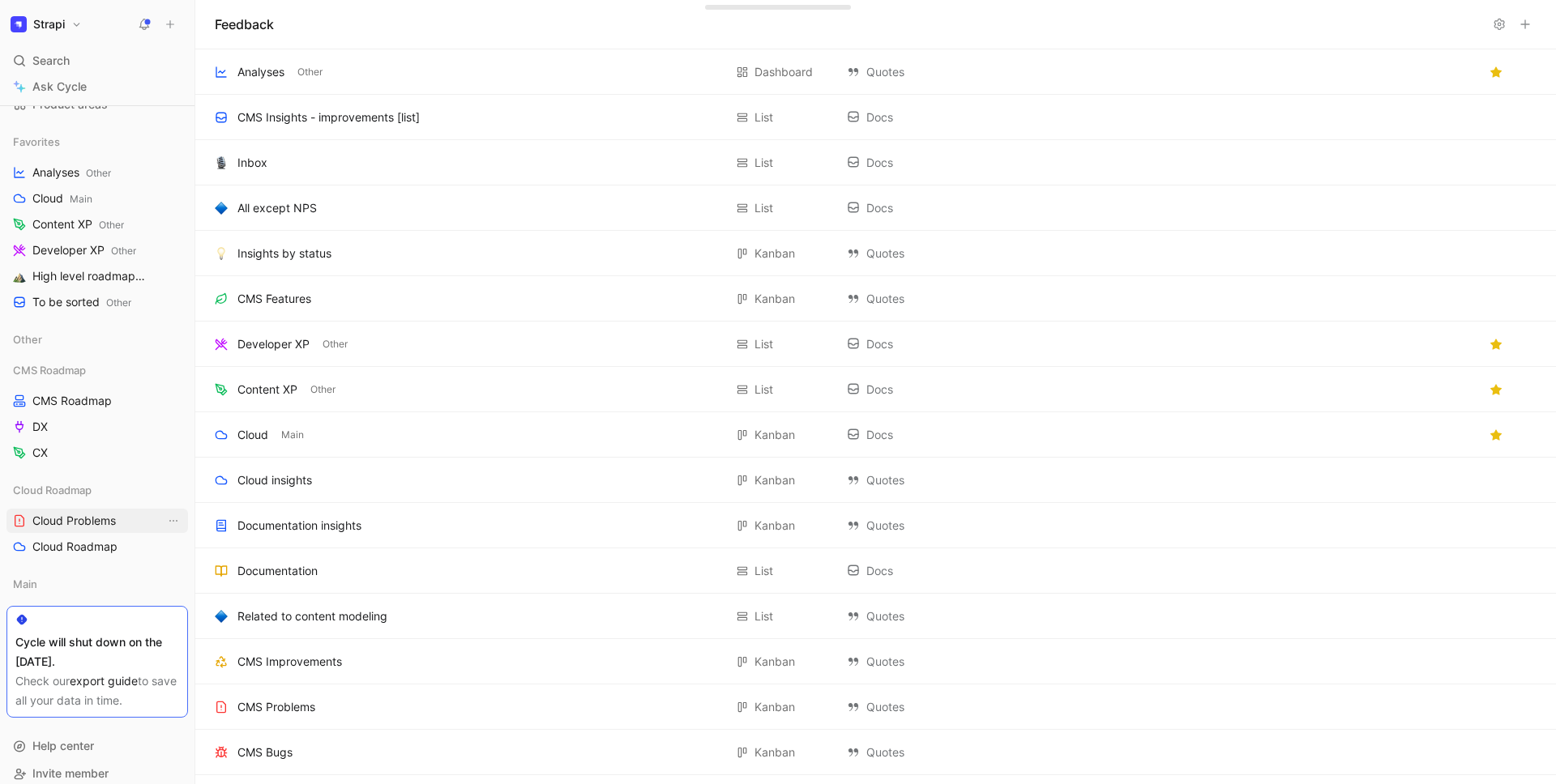
click at [96, 511] on link "Cloud Problems" at bounding box center [97, 520] width 182 height 24
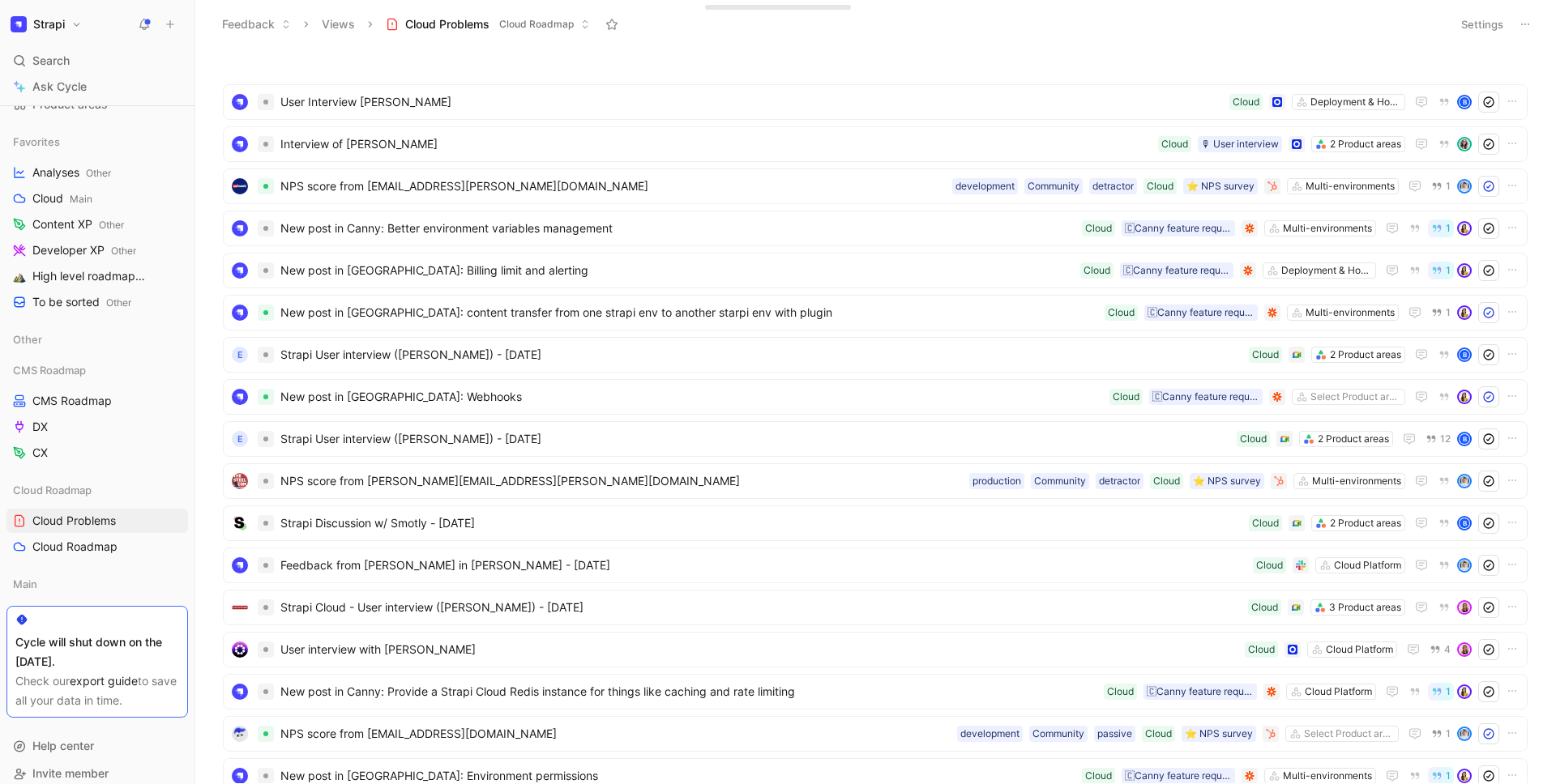
click at [1474, 24] on button "Settings" at bounding box center [1482, 24] width 57 height 23
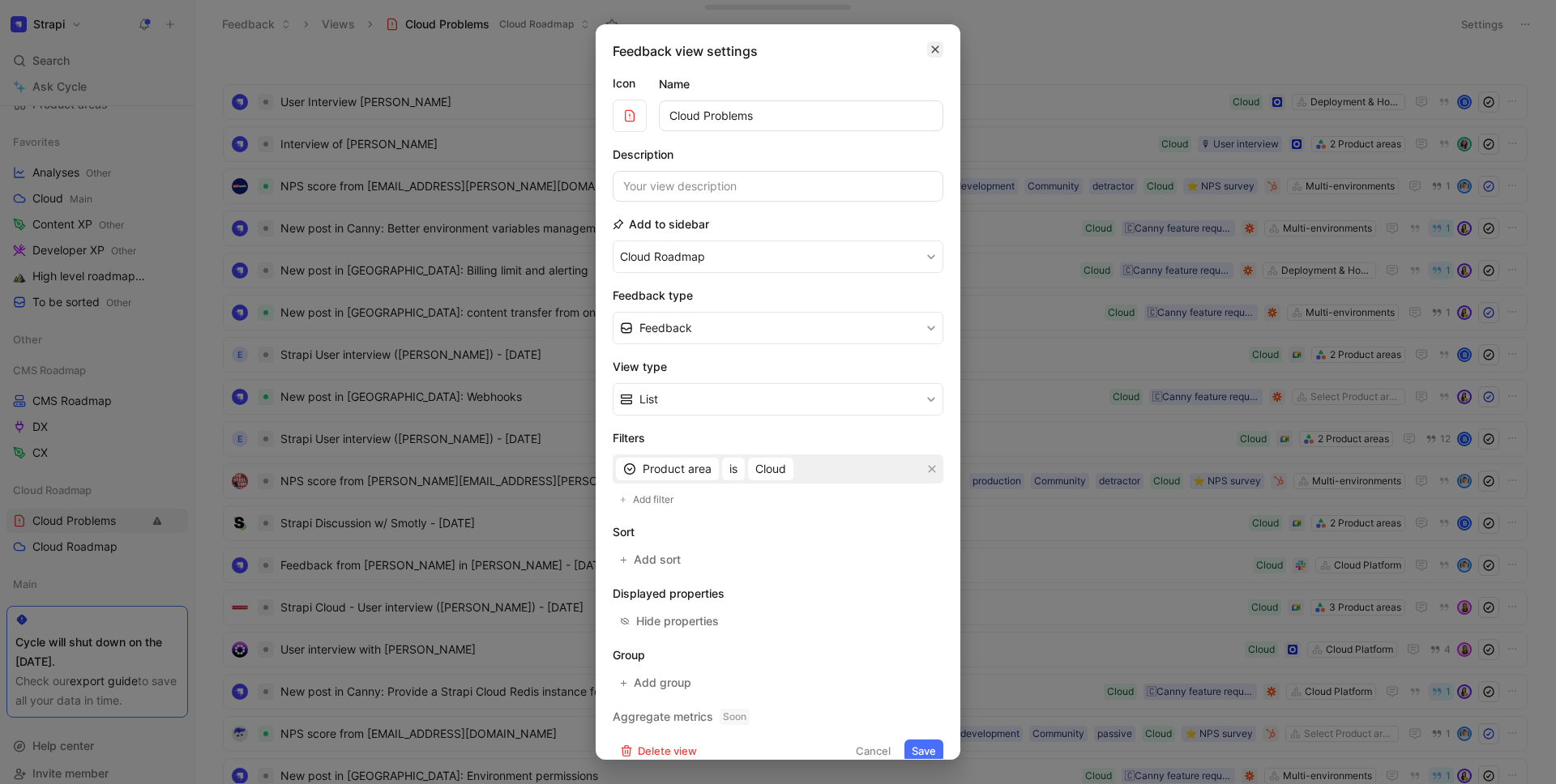
click at [931, 50] on icon "button" at bounding box center [936, 49] width 10 height 13
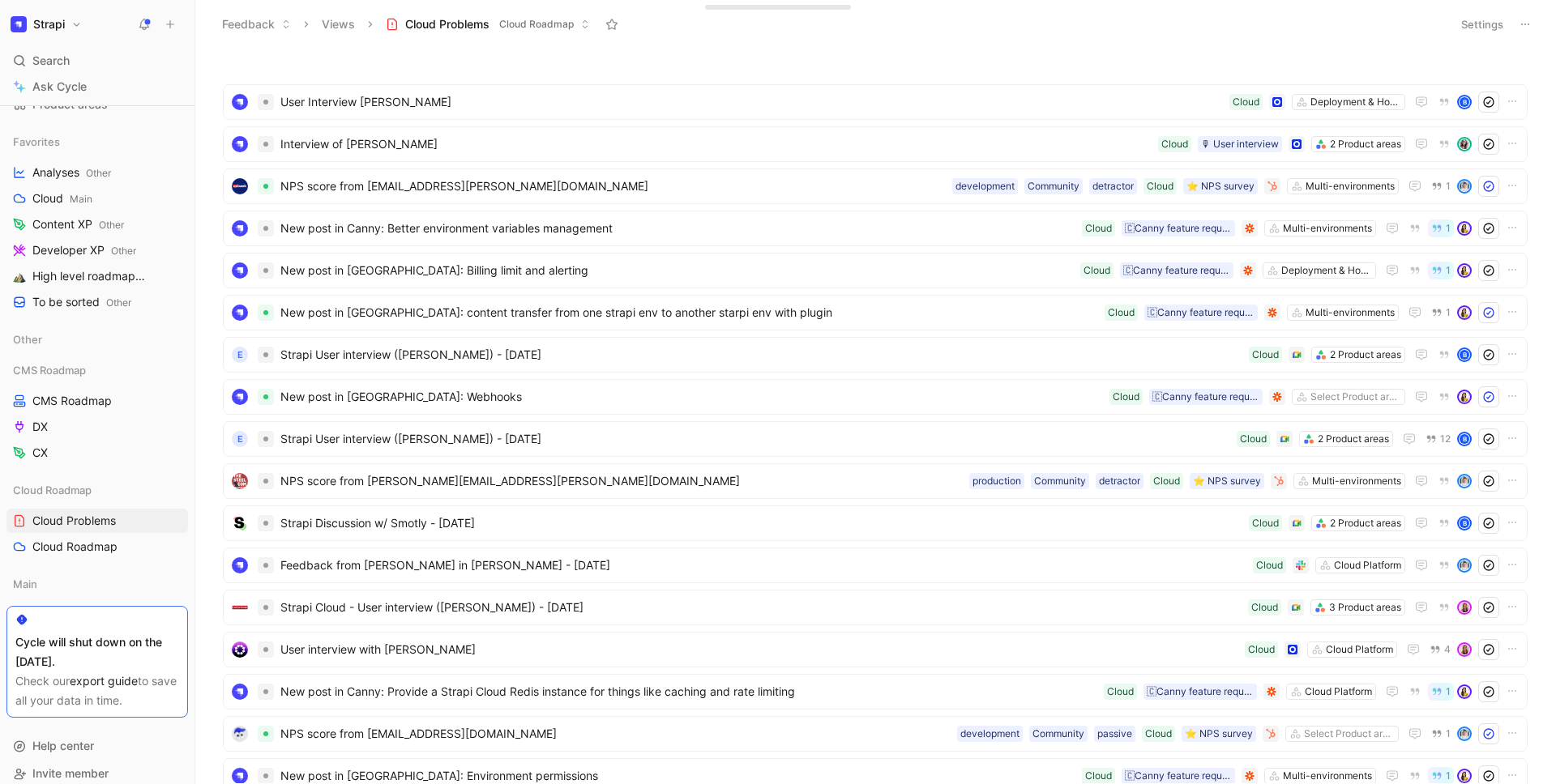
click at [487, 64] on div at bounding box center [875, 63] width 1321 height 16
click at [347, 21] on button "Views" at bounding box center [338, 24] width 48 height 24
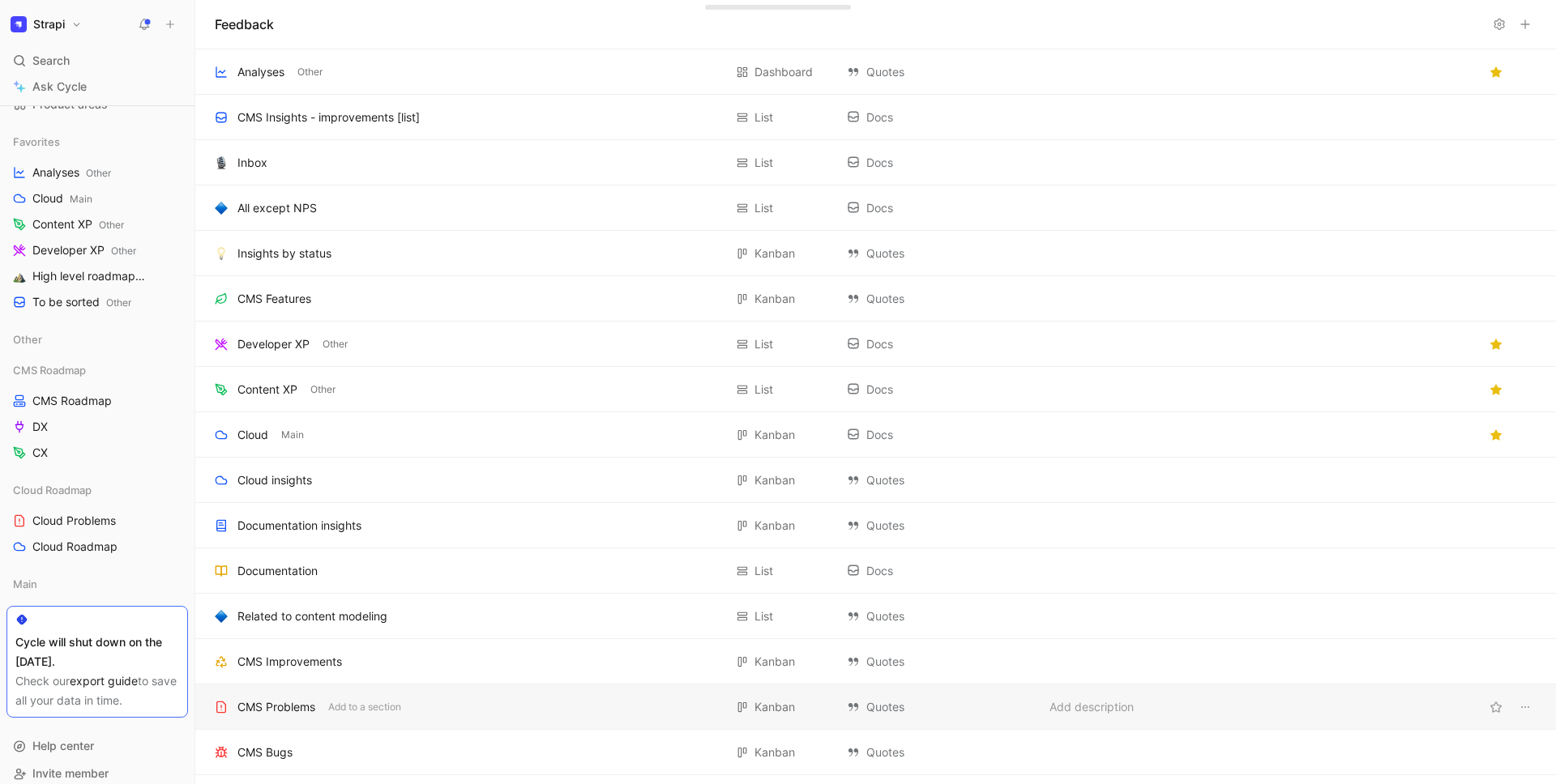
click at [308, 704] on div "CMS Problems" at bounding box center [276, 707] width 78 height 19
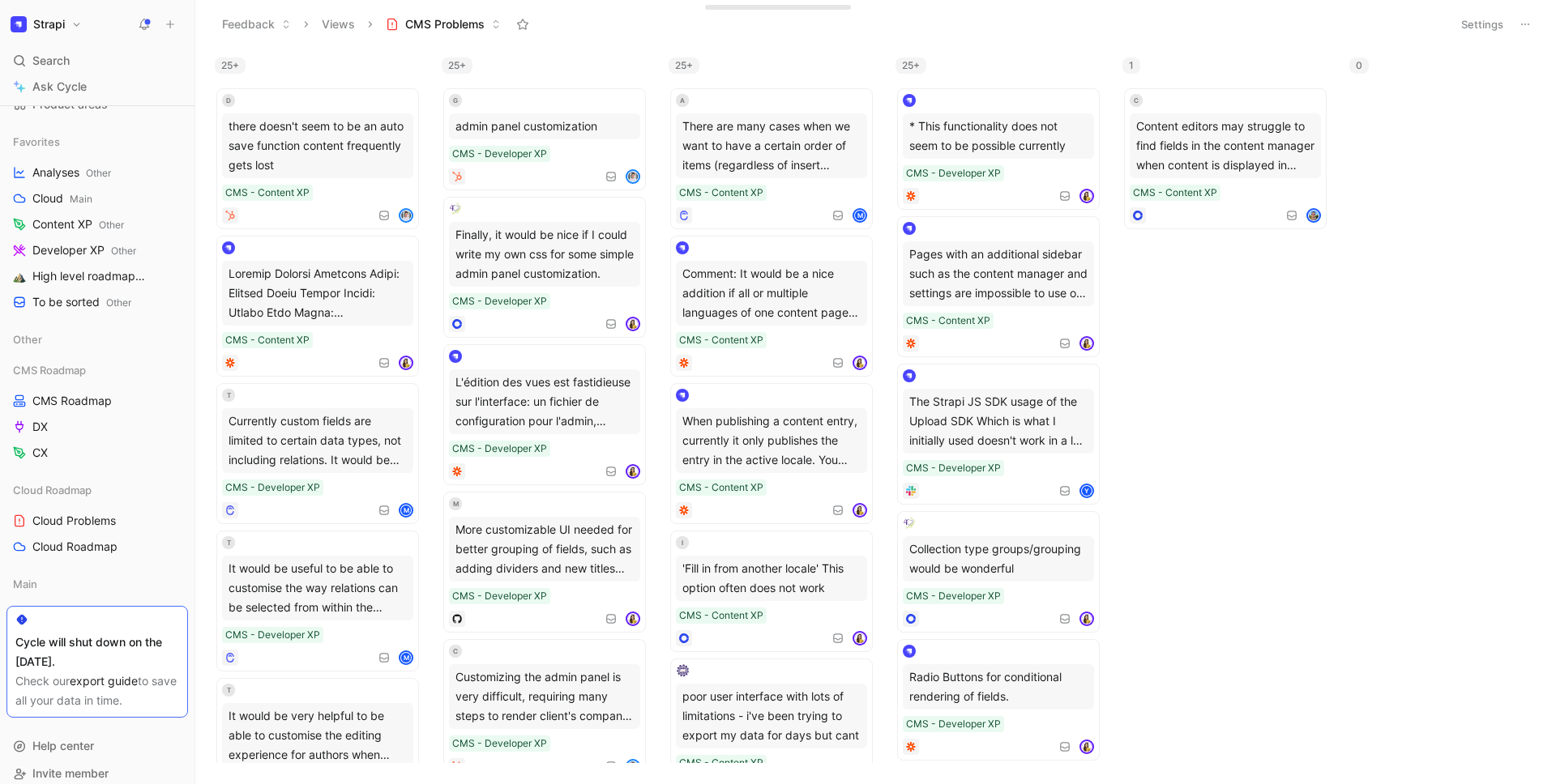
click at [1481, 26] on button "Settings" at bounding box center [1482, 24] width 57 height 23
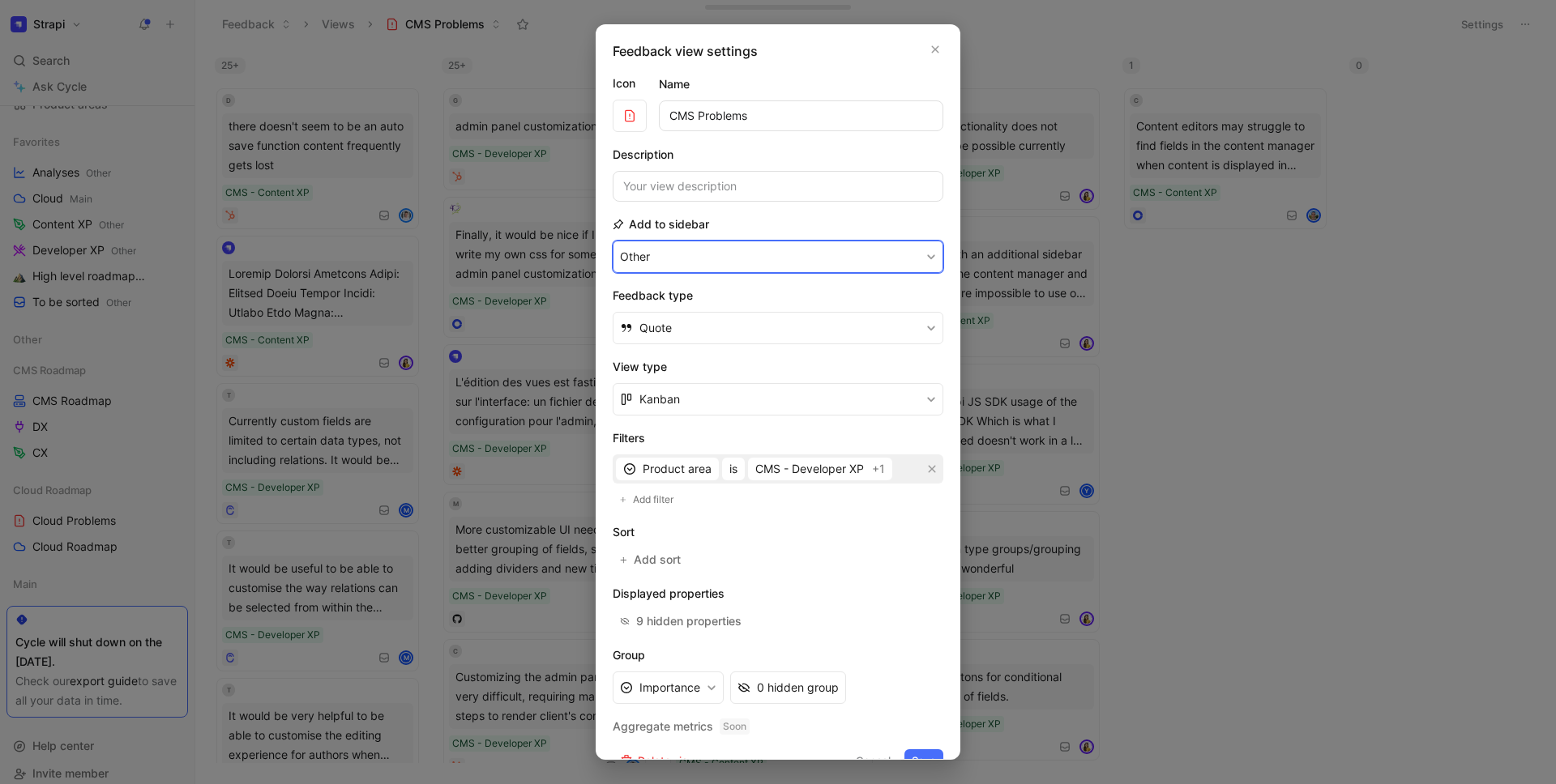
click at [746, 259] on button "Other" at bounding box center [778, 257] width 330 height 32
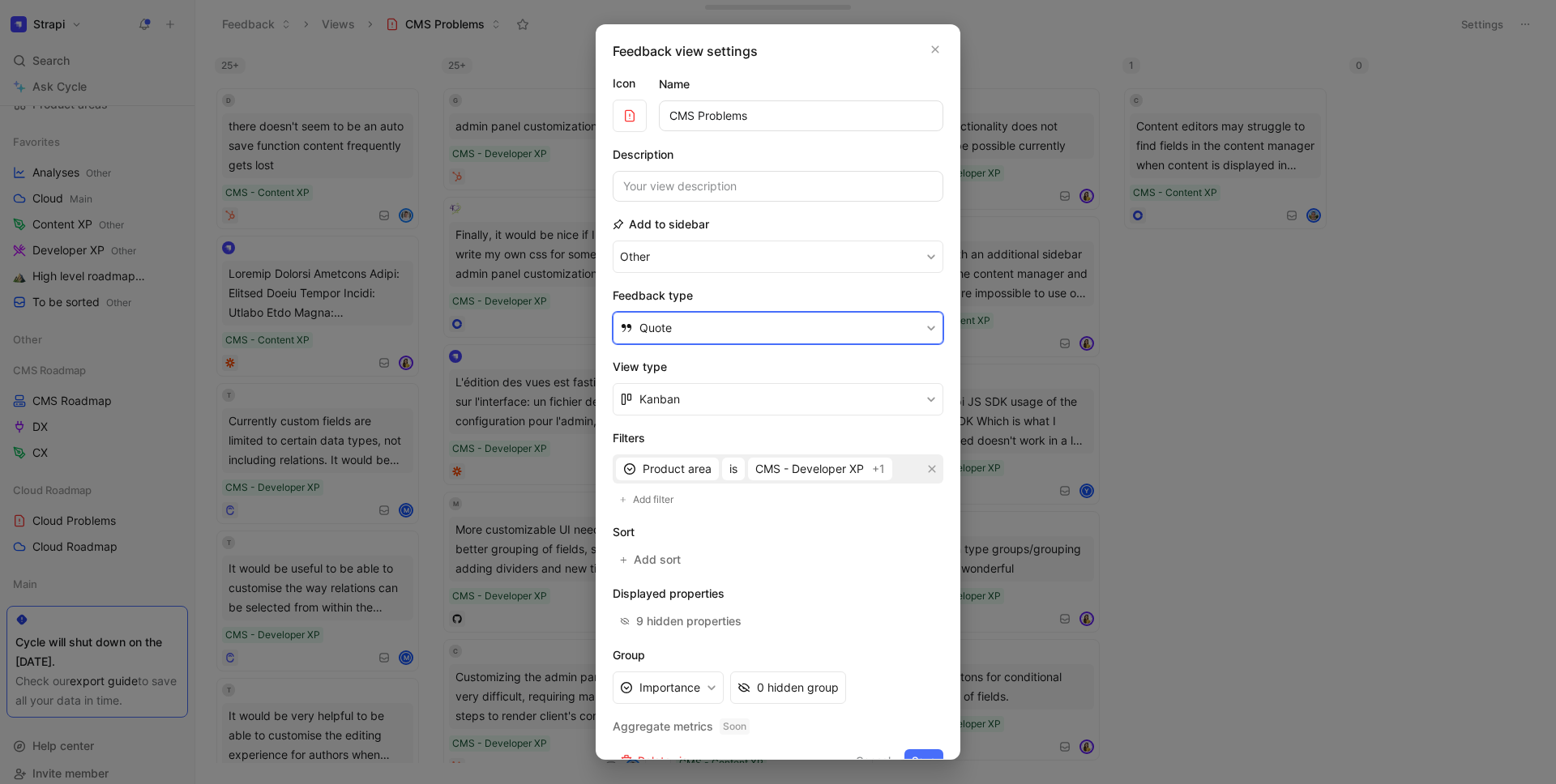
click at [764, 324] on button "Quote" at bounding box center [778, 328] width 330 height 32
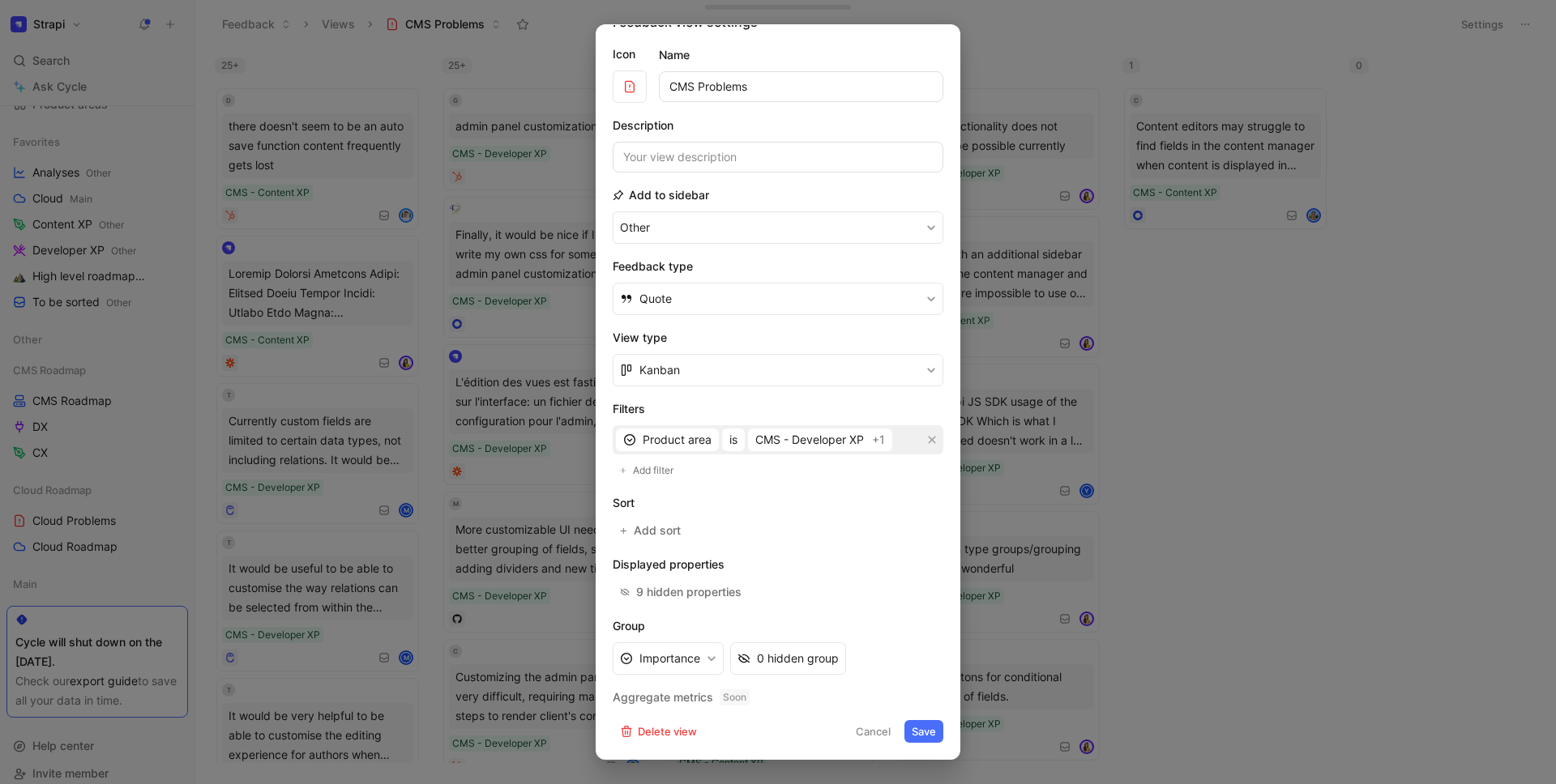
click at [1048, 65] on div at bounding box center [778, 392] width 1556 height 784
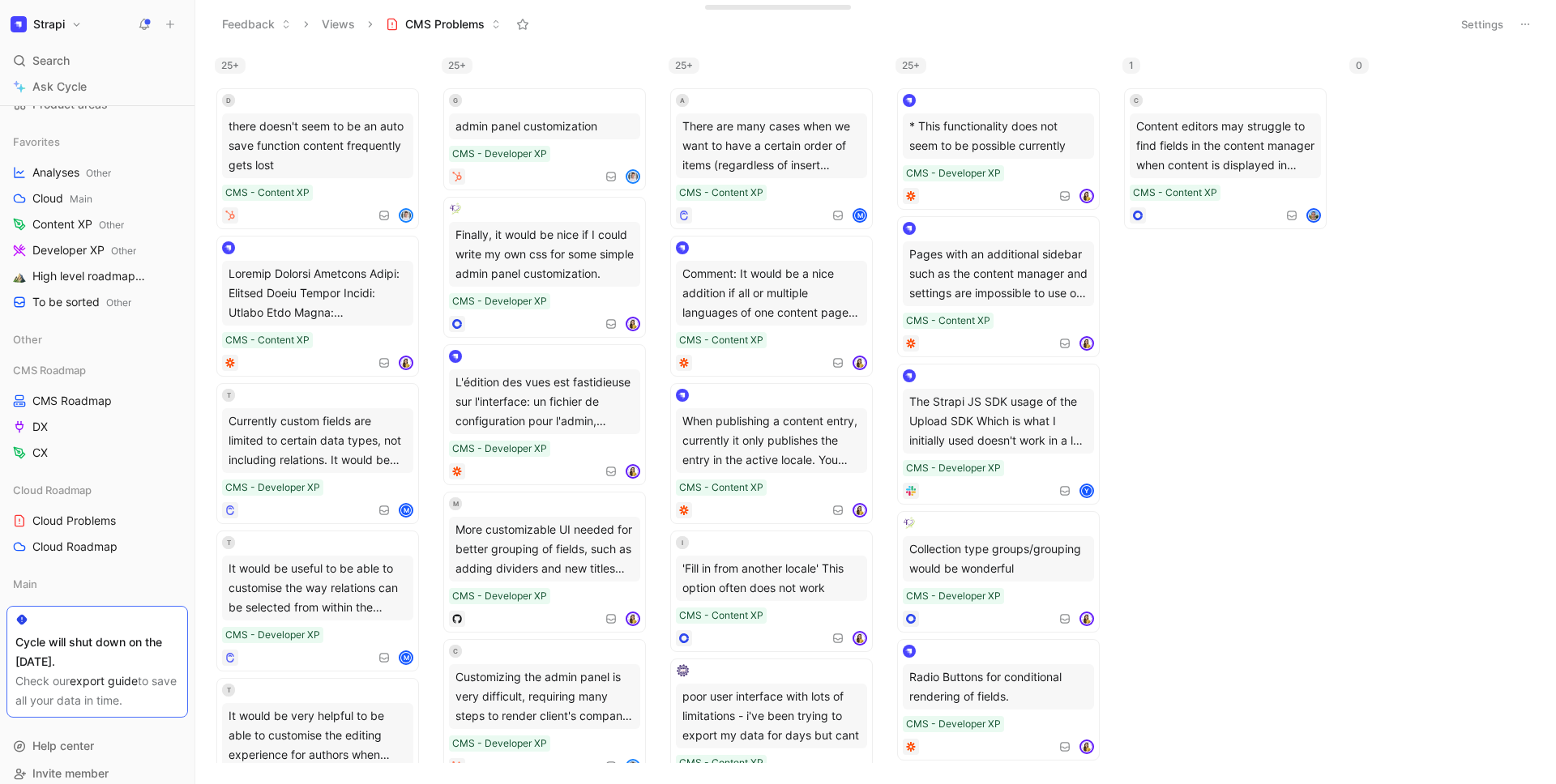
click at [359, 30] on button "Views" at bounding box center [338, 24] width 48 height 24
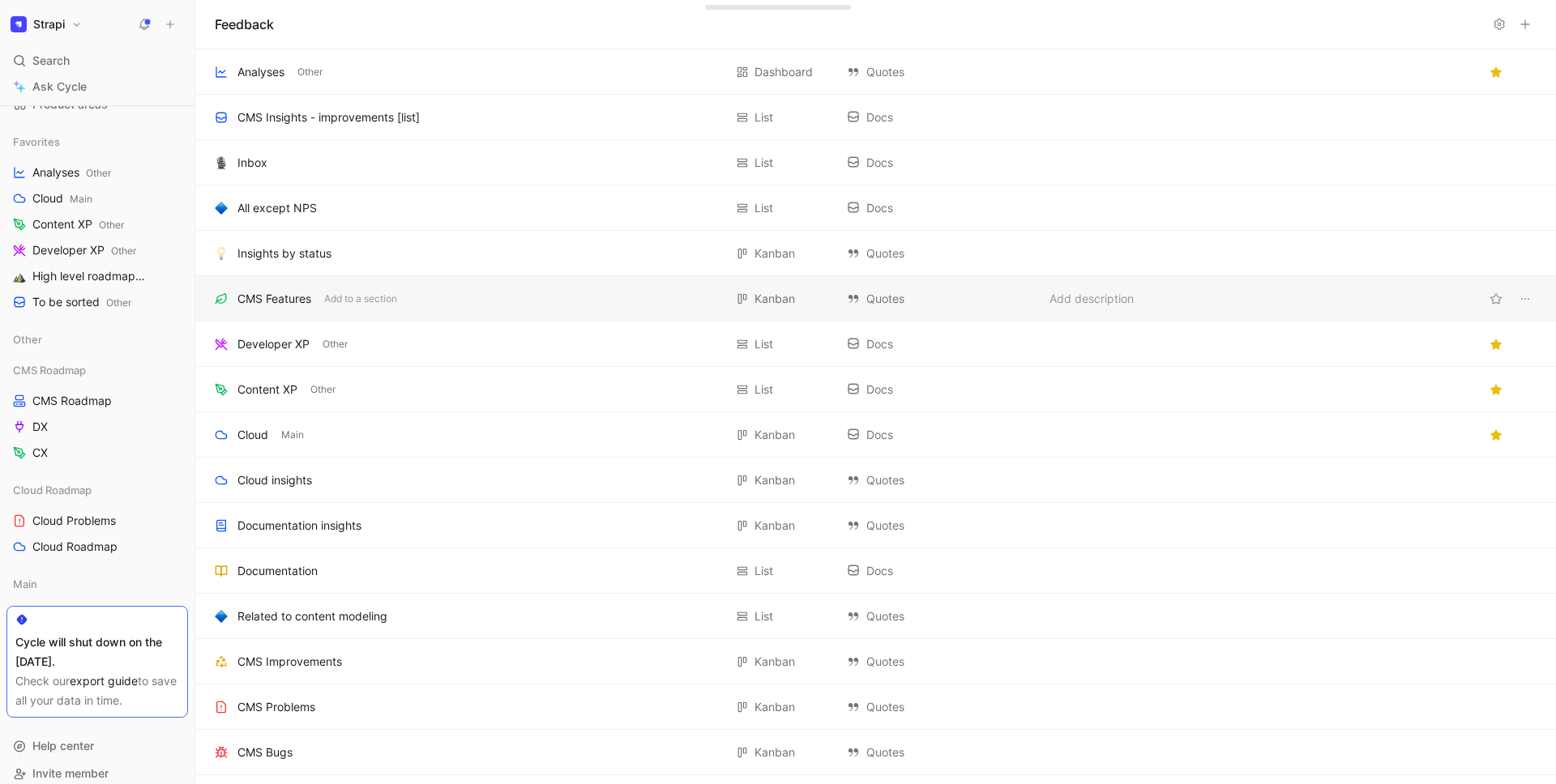
click at [275, 311] on div "CMS Features Add to a section Kanban Quotes Add description" at bounding box center [876, 299] width 1361 height 46
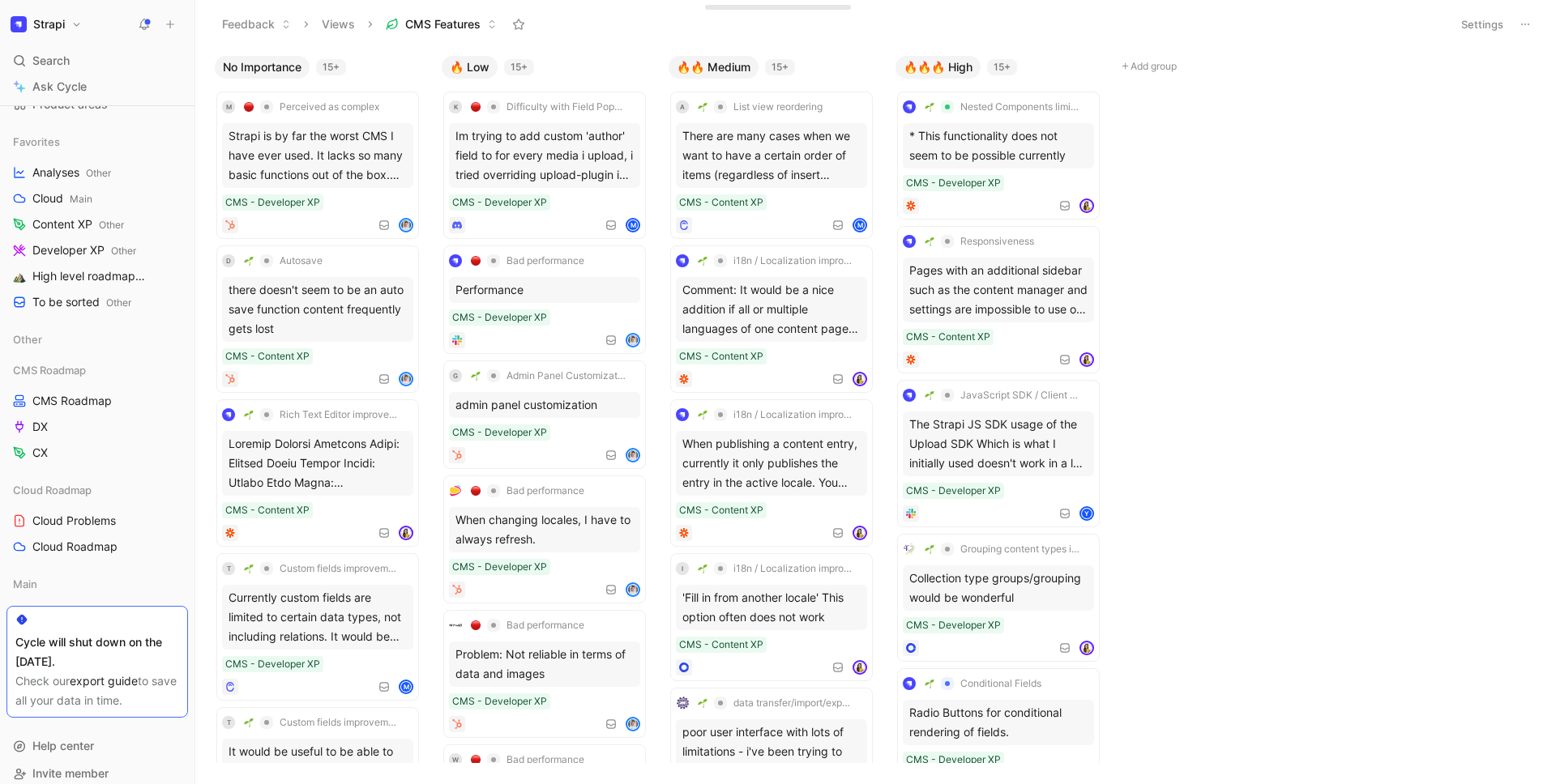
click at [1474, 27] on button "Settings" at bounding box center [1482, 24] width 57 height 23
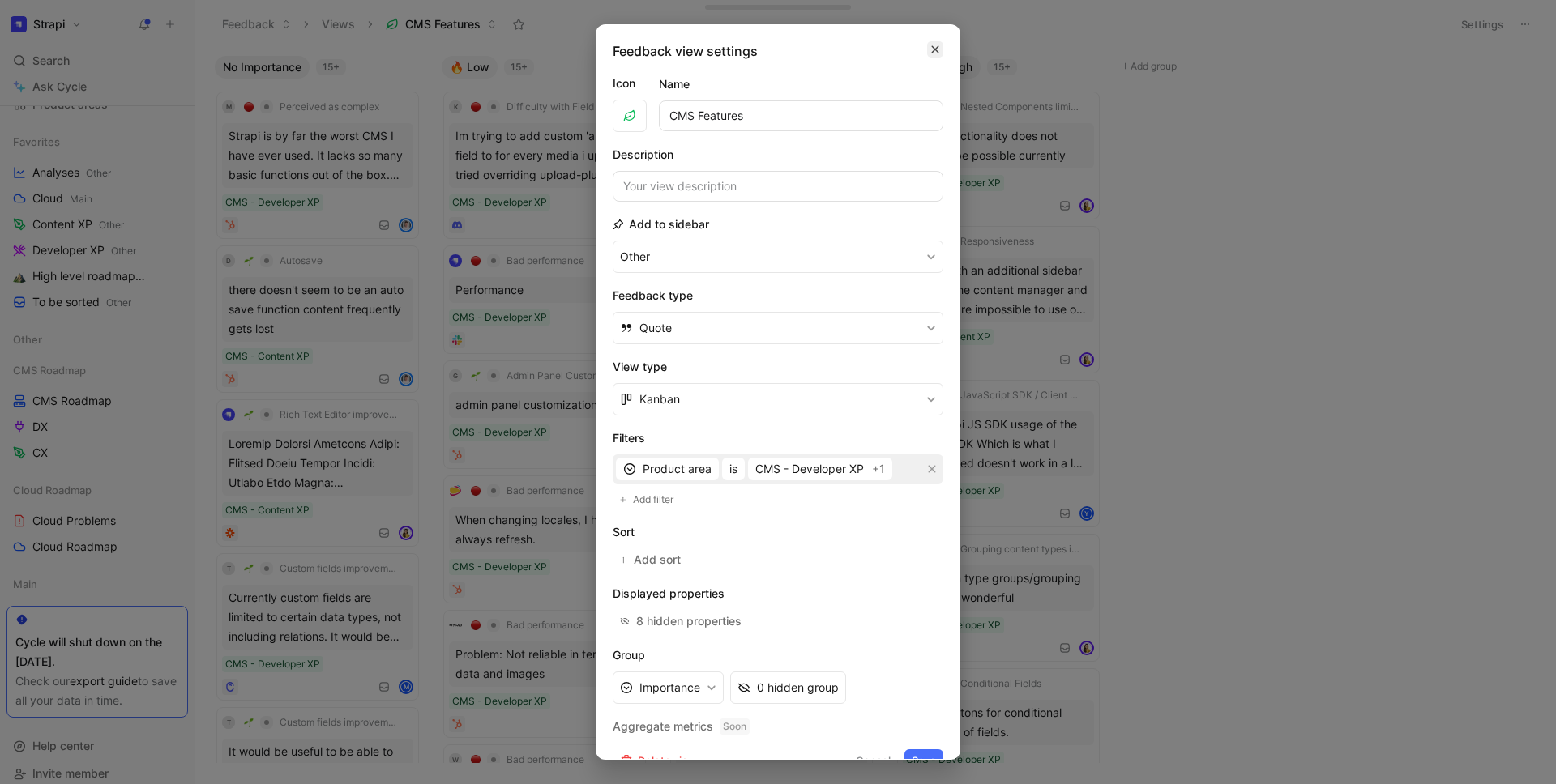
click at [931, 50] on icon "button" at bounding box center [936, 49] width 10 height 13
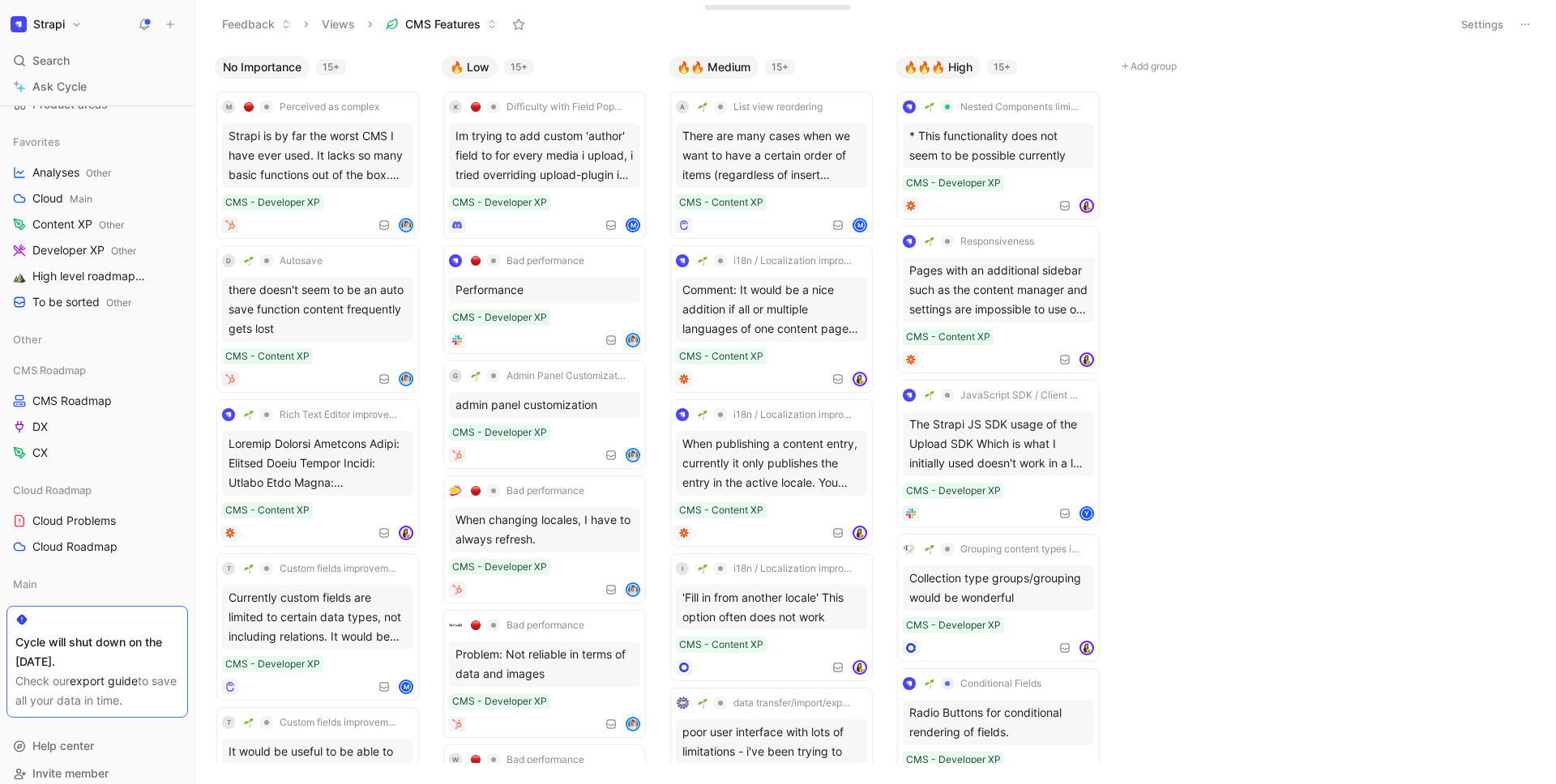
click at [1305, 124] on div "No Importance 15+ M Perceived as complex Strapi is by far the worst CMS I have …" at bounding box center [876, 416] width 1361 height 736
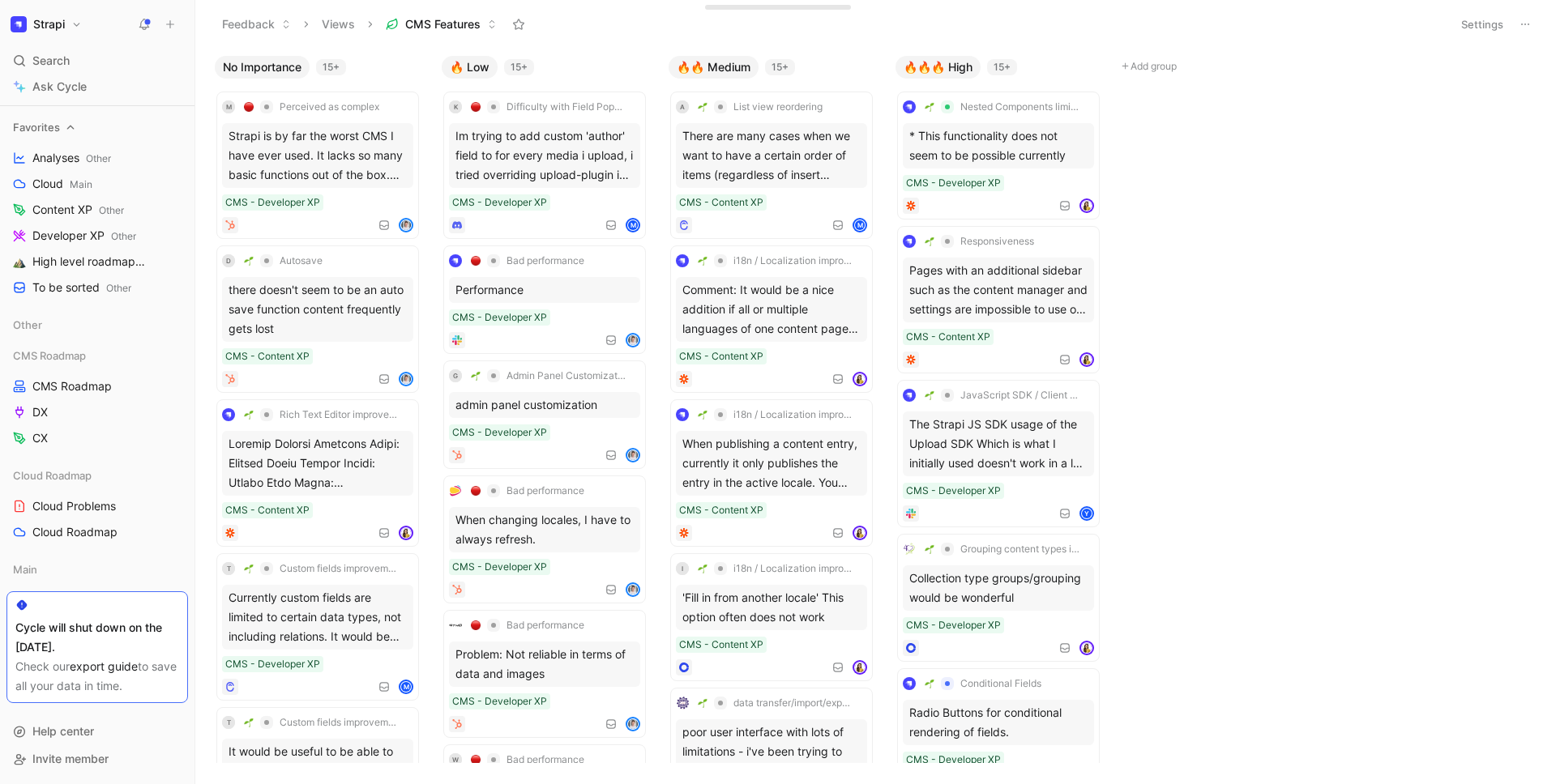
click at [45, 128] on span "Favorites" at bounding box center [36, 127] width 47 height 16
click at [86, 504] on span "Cloud Problems" at bounding box center [74, 506] width 84 height 16
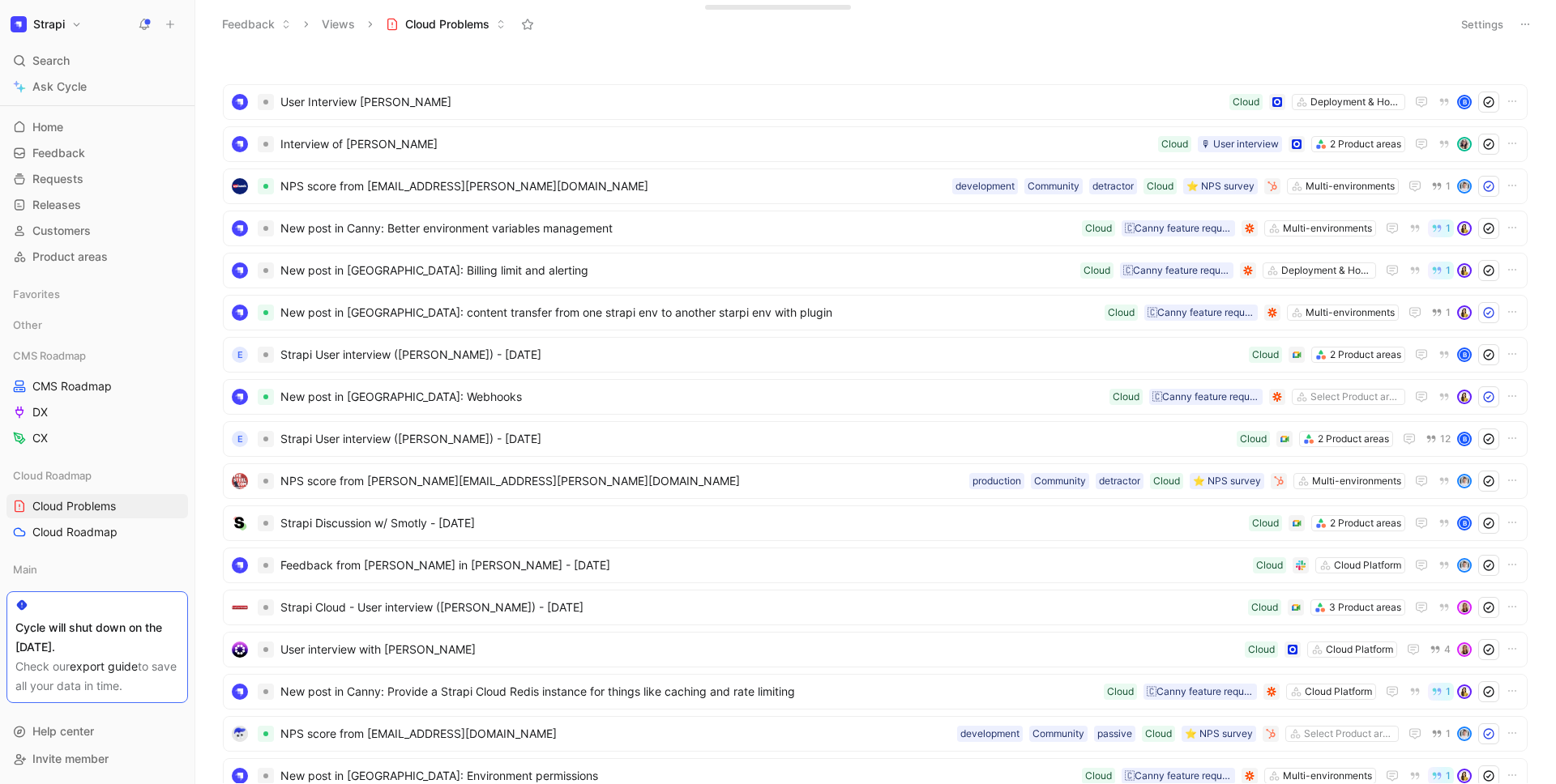
click at [109, 673] on div "Check our export guide to save all your data in time." at bounding box center [97, 677] width 164 height 39
click at [110, 667] on link "export guide" at bounding box center [103, 667] width 68 height 14
click at [1461, 30] on button "Settings" at bounding box center [1482, 24] width 57 height 23
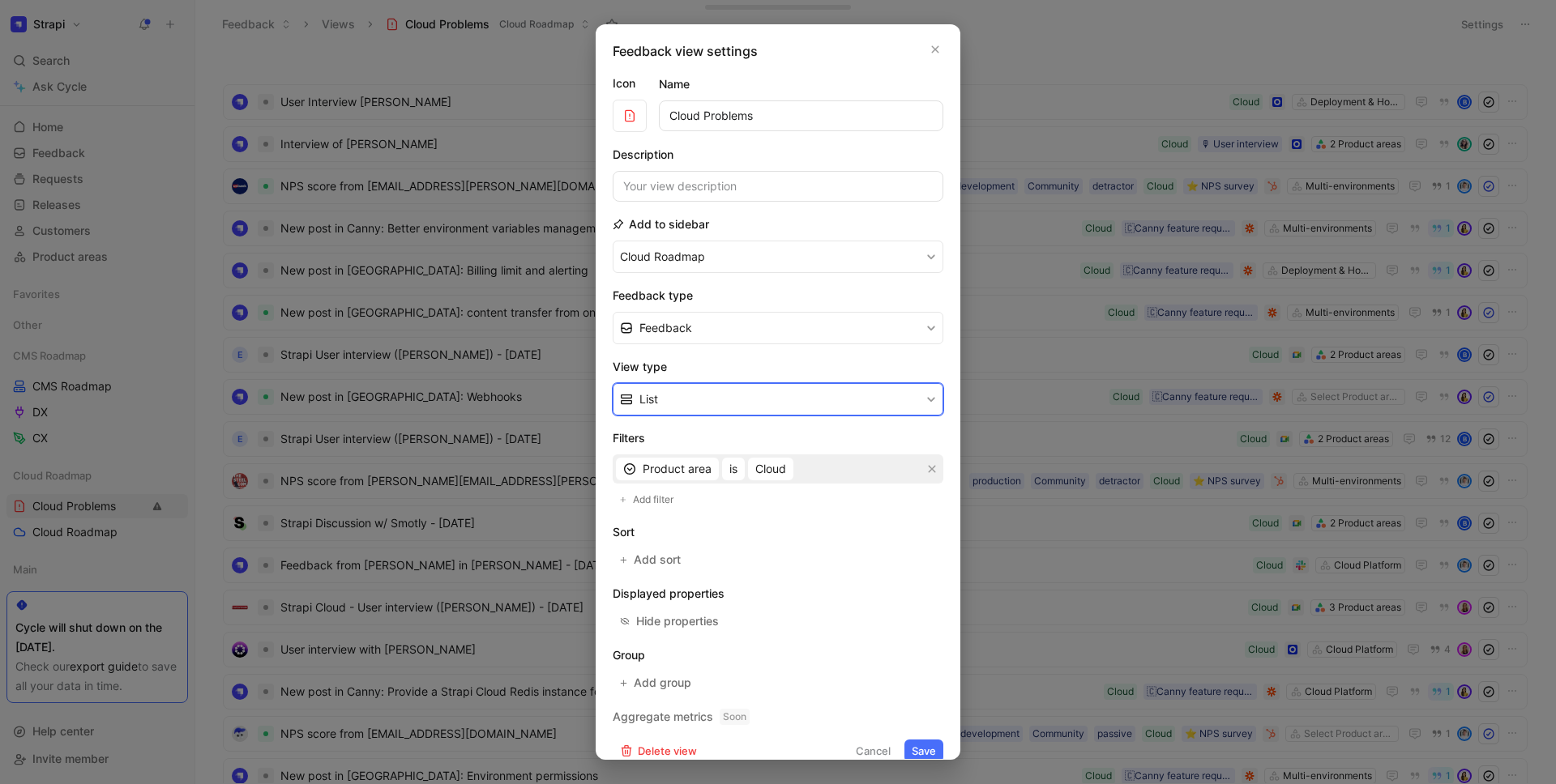
click at [720, 395] on button "List" at bounding box center [778, 400] width 330 height 32
click at [718, 149] on section "Description" at bounding box center [778, 173] width 330 height 57
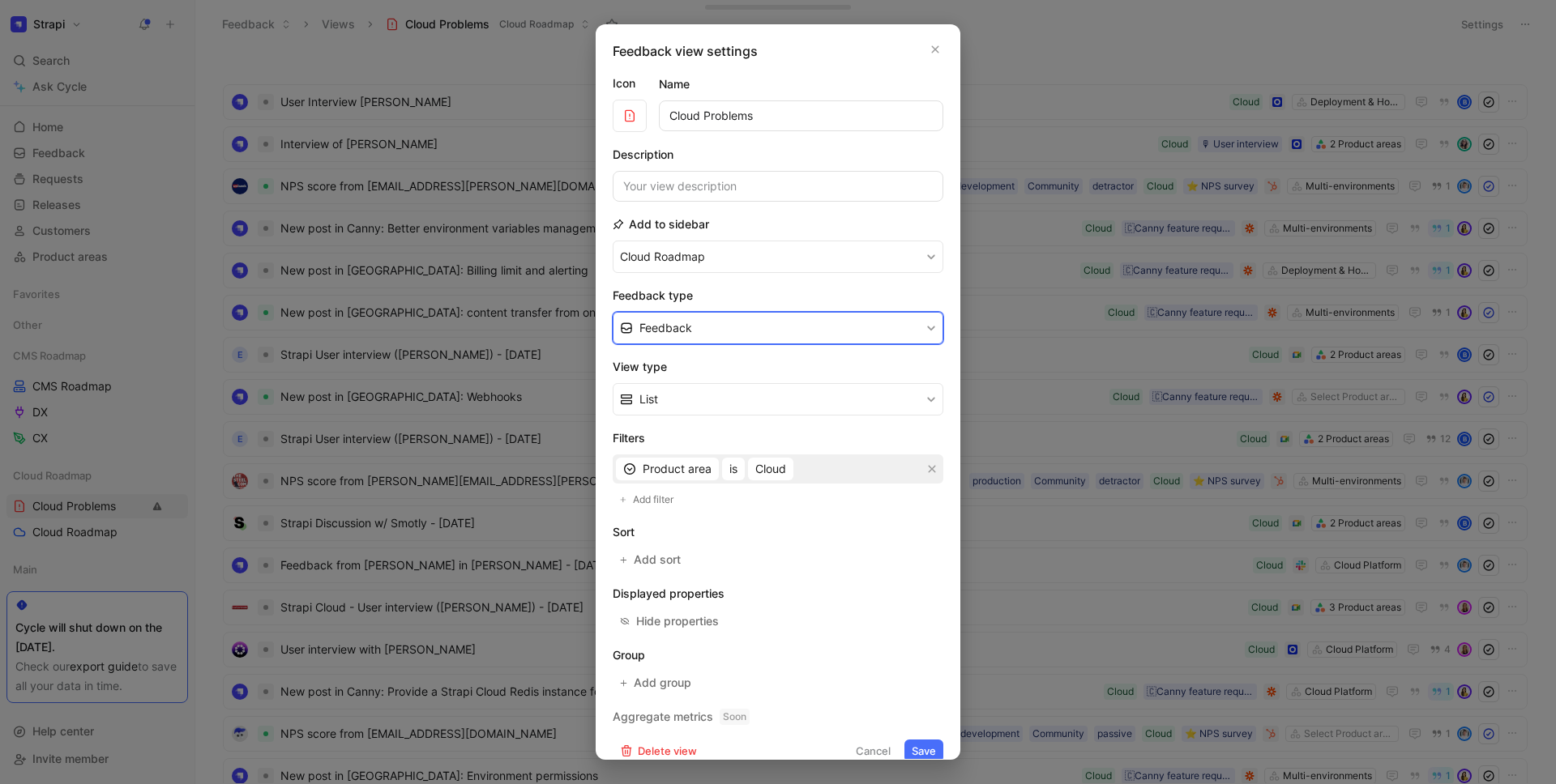
click at [737, 312] on button "Feedback" at bounding box center [778, 328] width 330 height 32
click at [1003, 77] on div at bounding box center [778, 392] width 1556 height 784
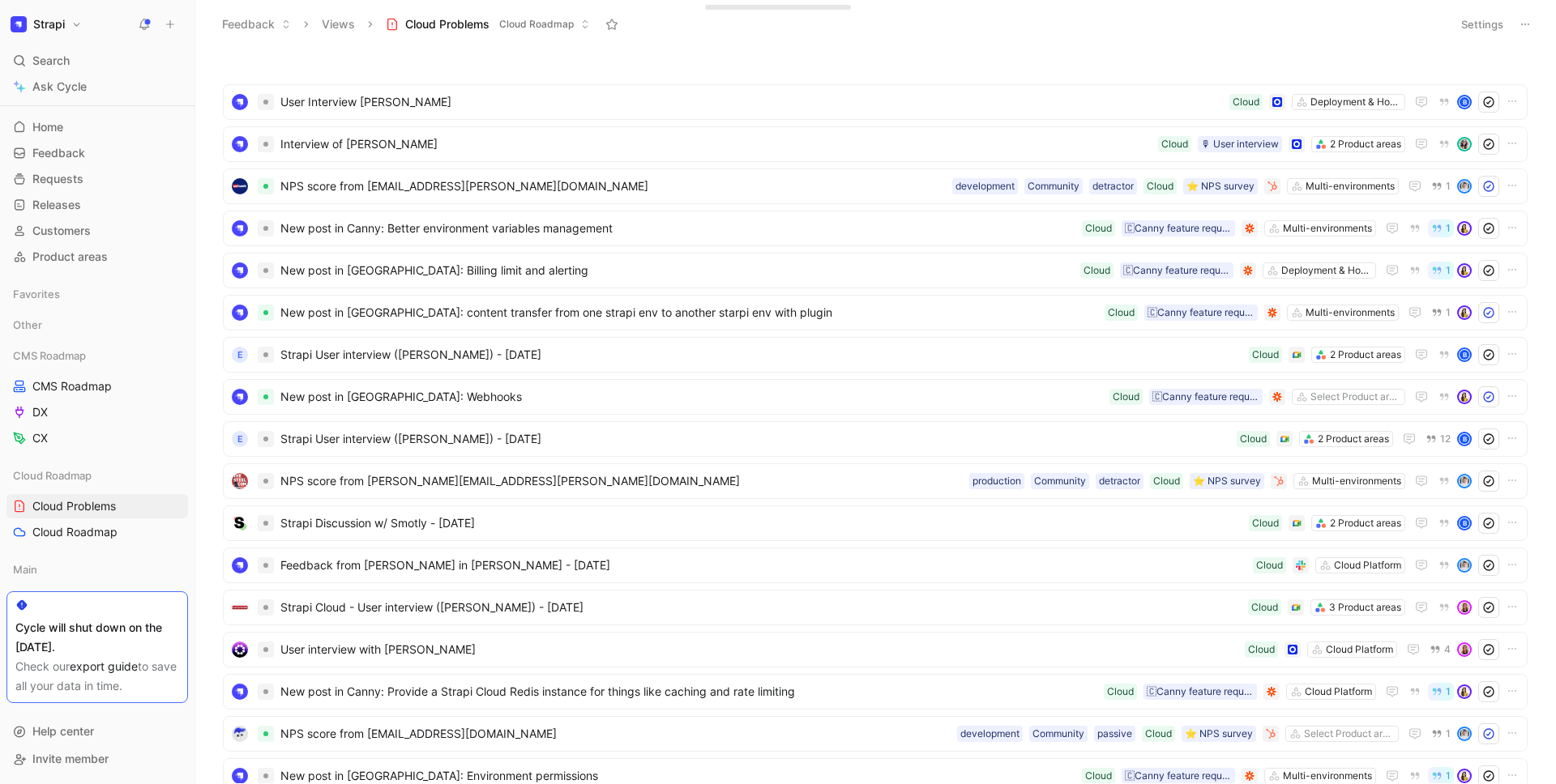
click at [56, 28] on h1 "Strapi" at bounding box center [48, 24] width 31 height 14
click at [68, 168] on div "Workspace settings G then S" at bounding box center [110, 166] width 199 height 26
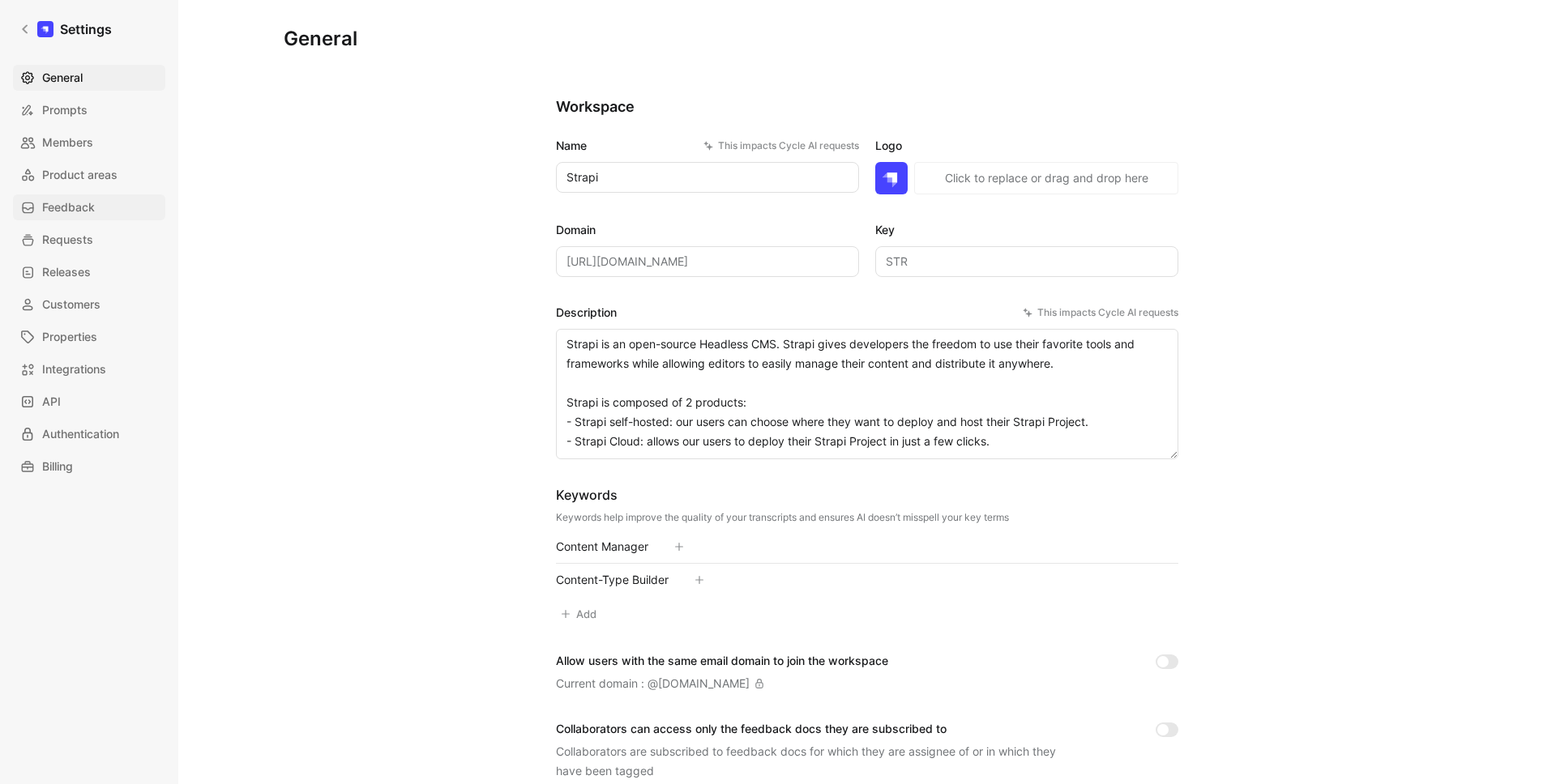
click at [83, 207] on span "Feedback" at bounding box center [68, 207] width 52 height 19
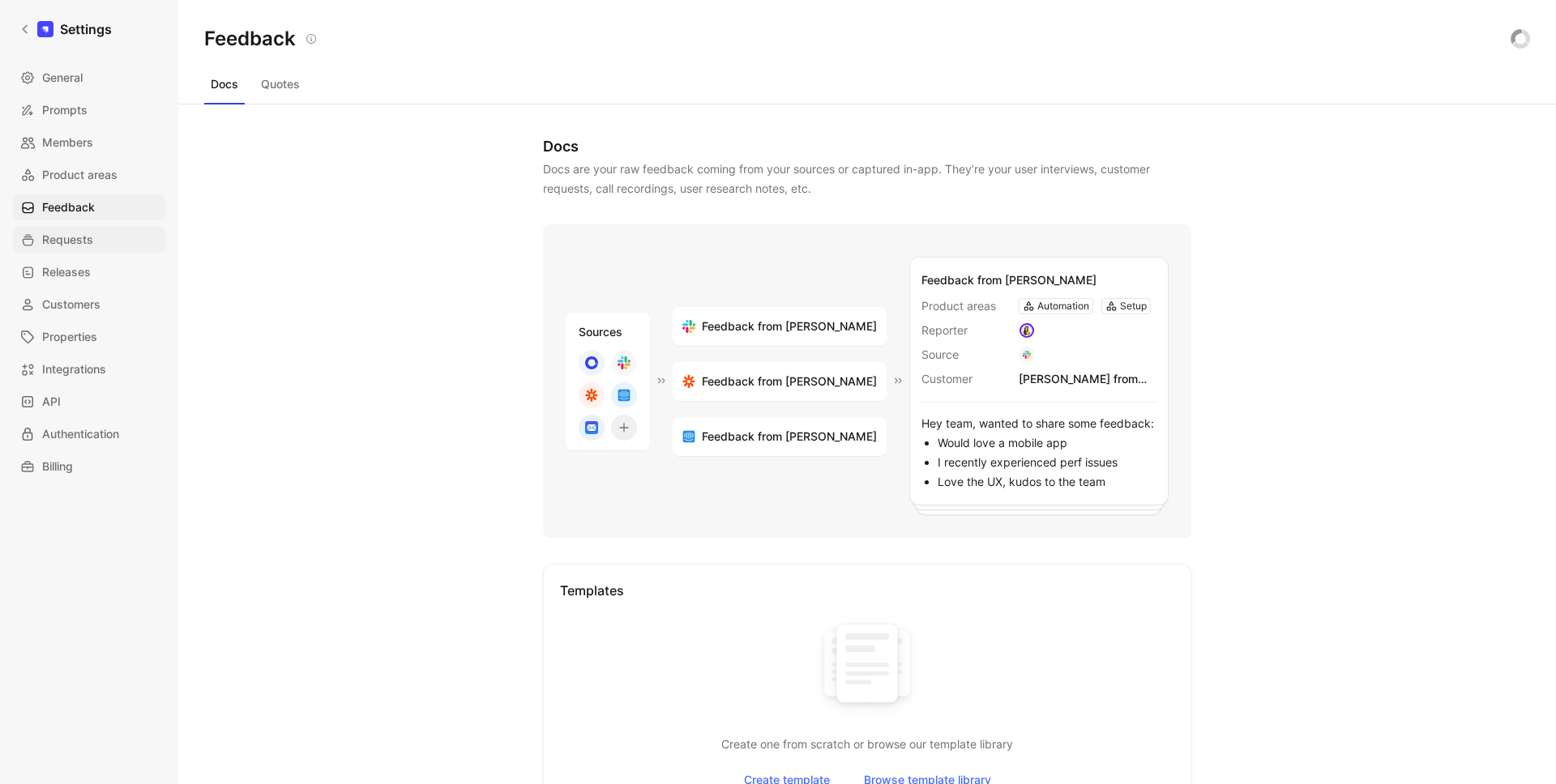
click at [71, 240] on span "Requests" at bounding box center [68, 239] width 51 height 19
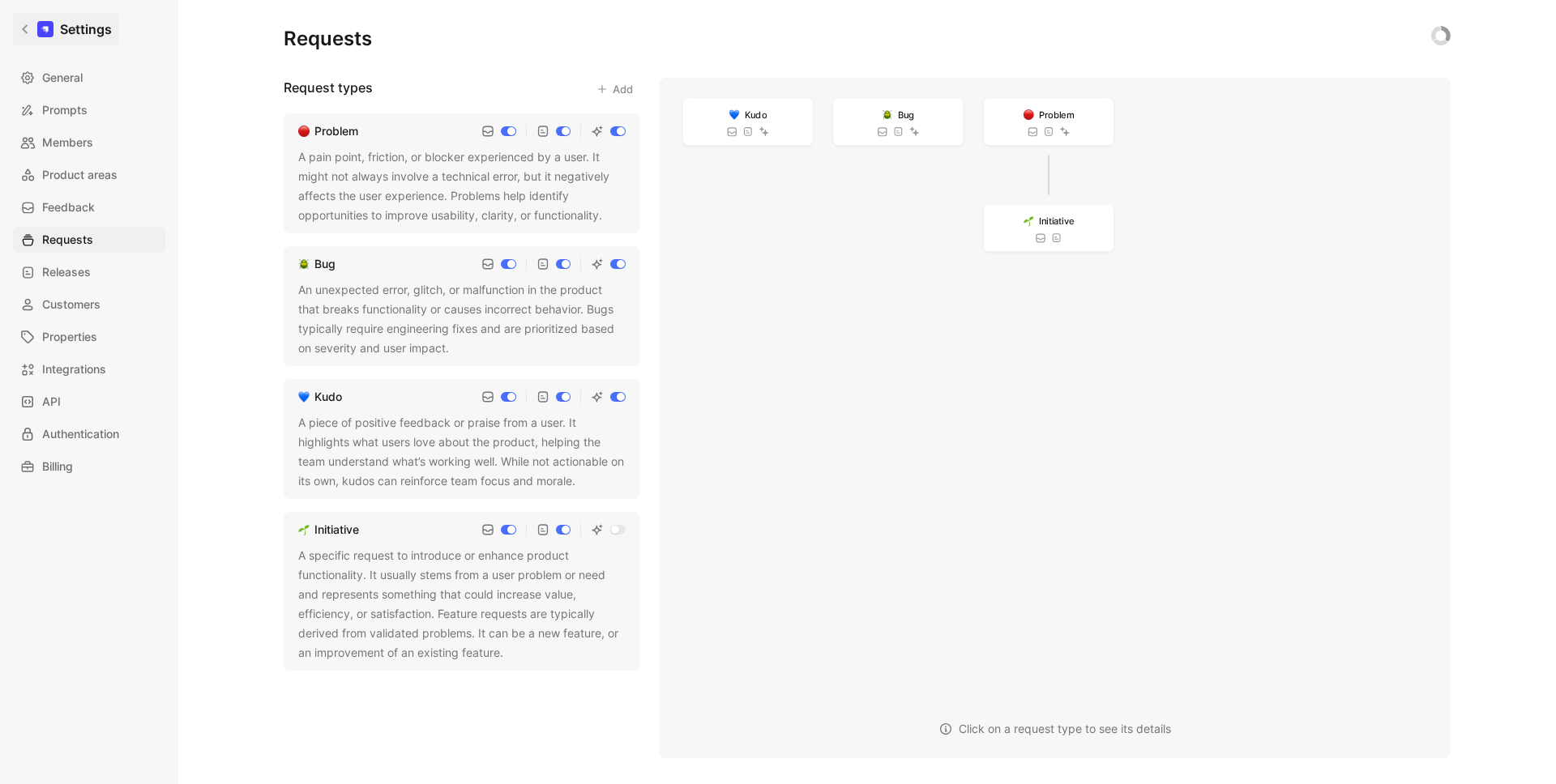
click at [28, 24] on icon at bounding box center [25, 29] width 11 height 11
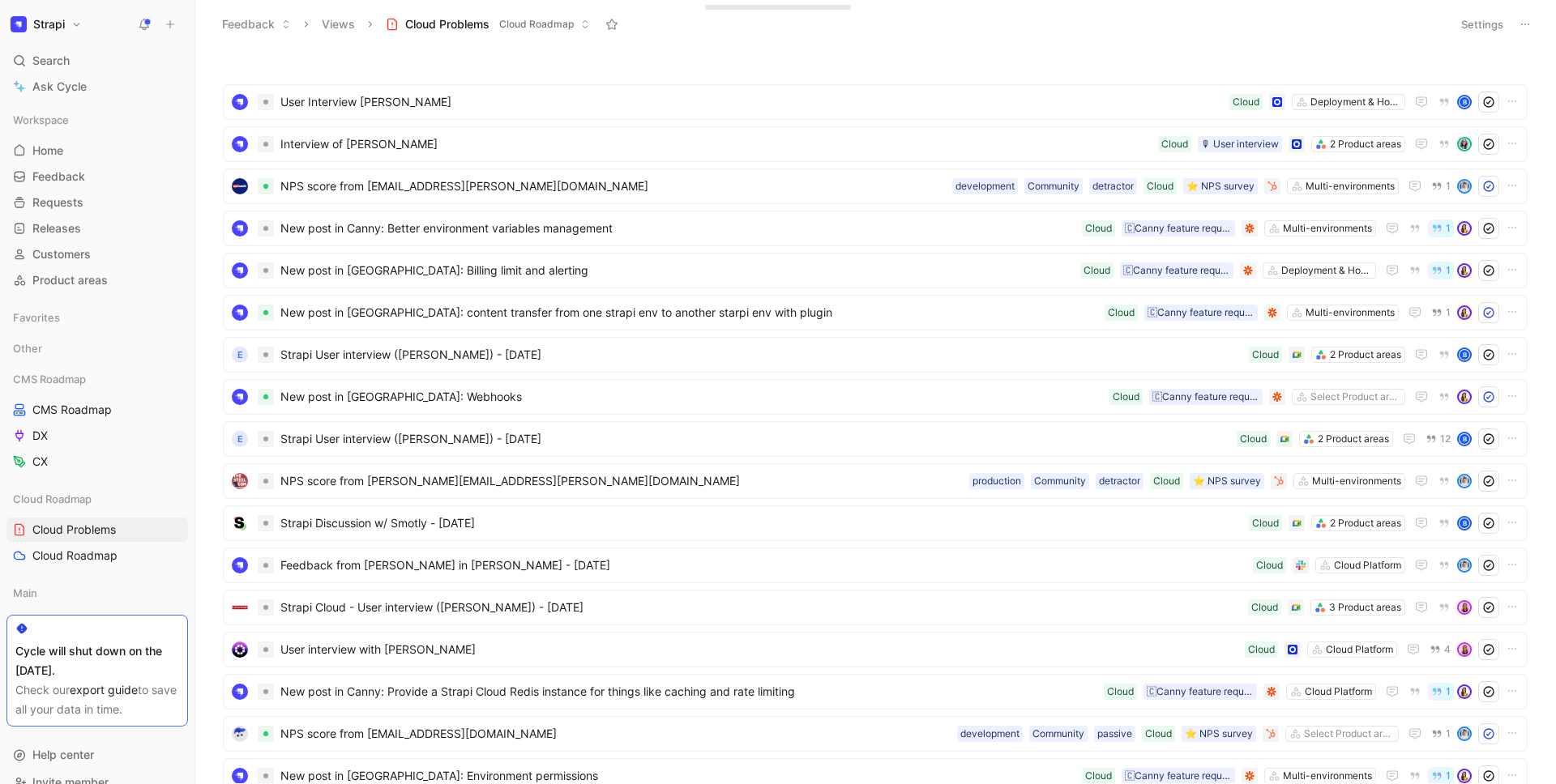
click at [510, 28] on span "Cloud Roadmap" at bounding box center [537, 24] width 74 height 16
click at [1482, 29] on button "Settings" at bounding box center [1482, 24] width 57 height 23
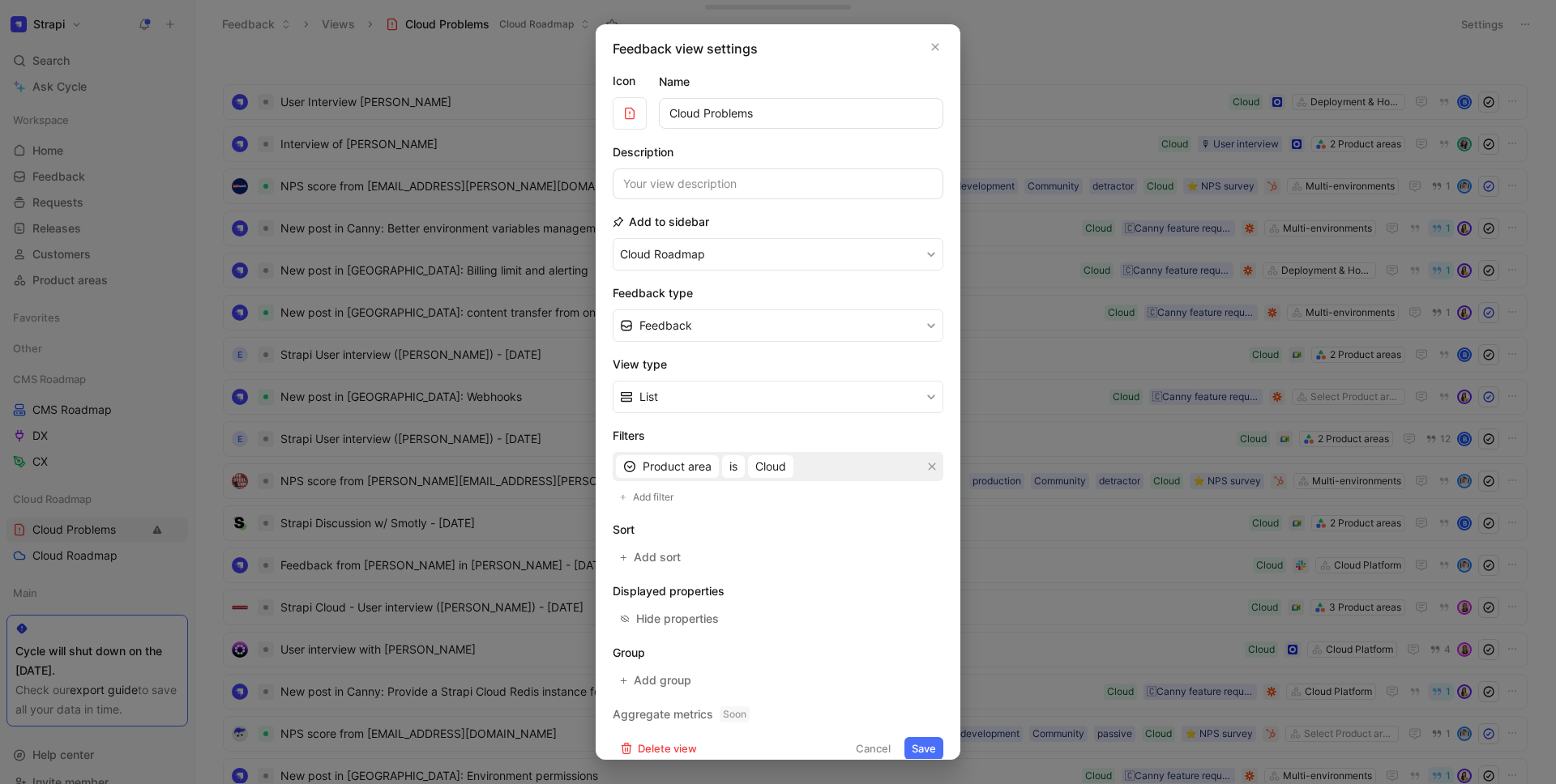
scroll to position [3, 0]
click at [740, 325] on button "Feedback" at bounding box center [778, 324] width 330 height 32
click at [699, 460] on span "Product area" at bounding box center [677, 466] width 69 height 19
click at [931, 48] on button "button" at bounding box center [935, 46] width 16 height 16
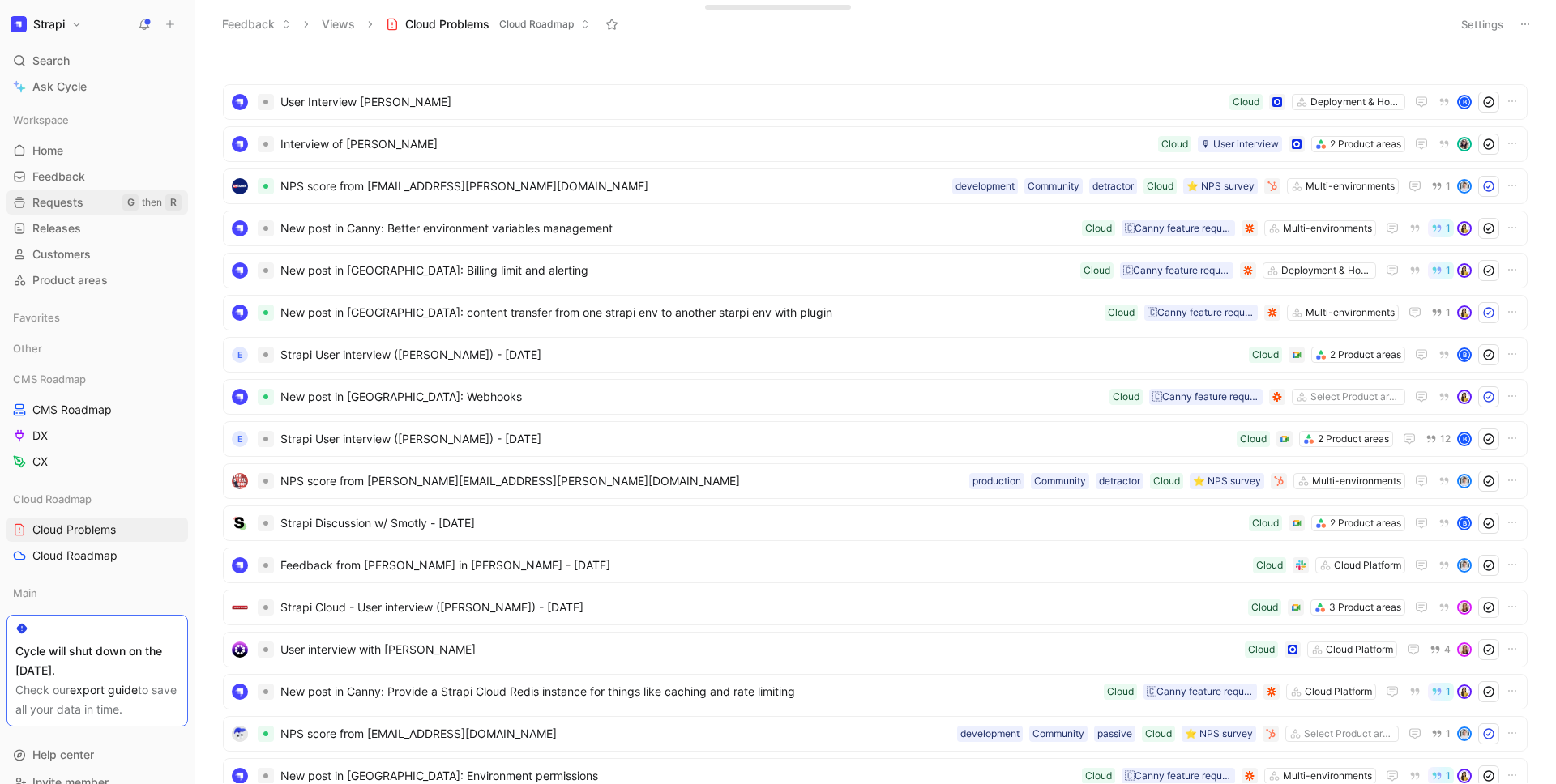
click at [63, 208] on span "Requests" at bounding box center [57, 202] width 51 height 16
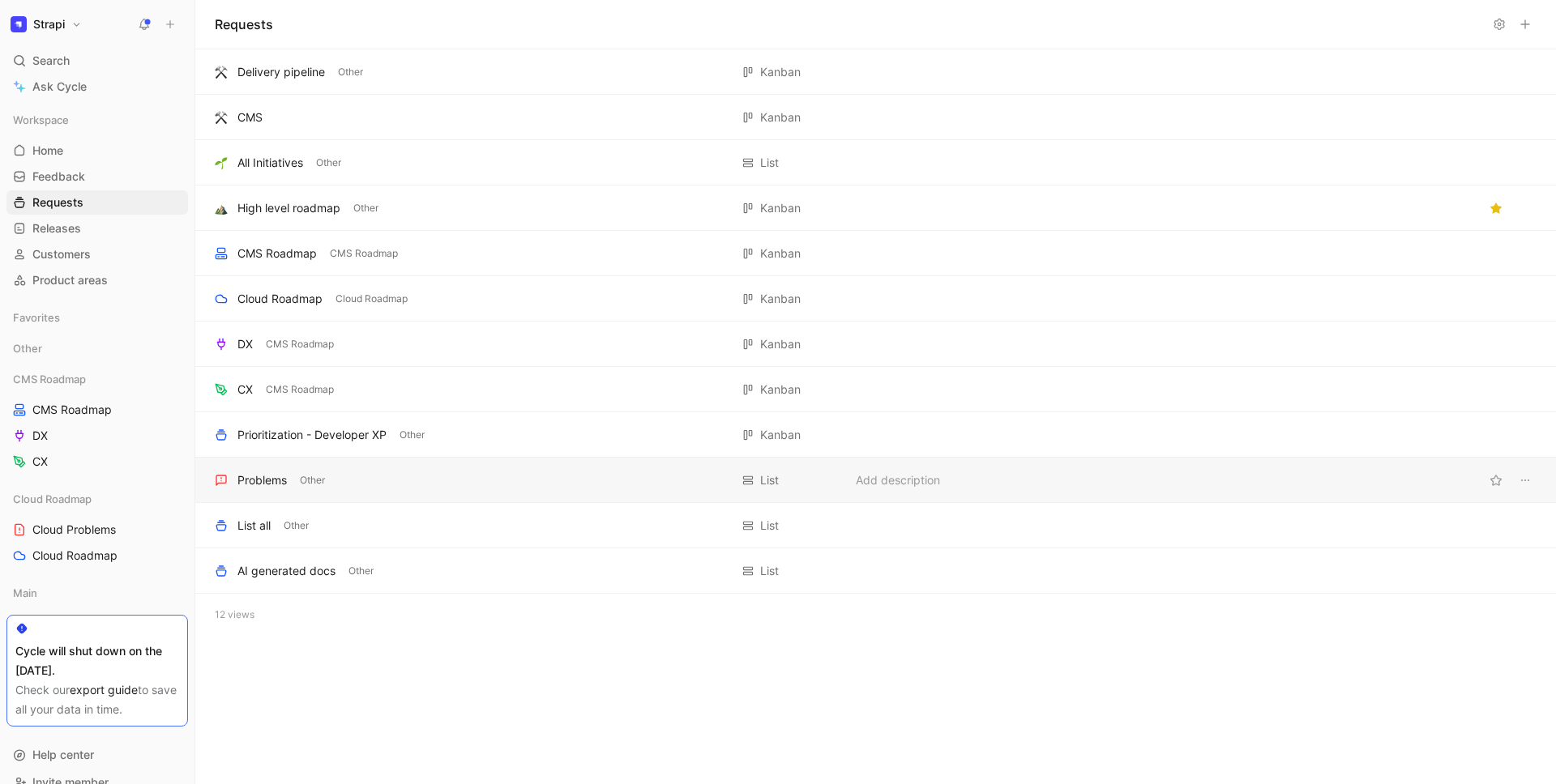
click at [286, 491] on div "Problems Other List Add description" at bounding box center [876, 481] width 1361 height 46
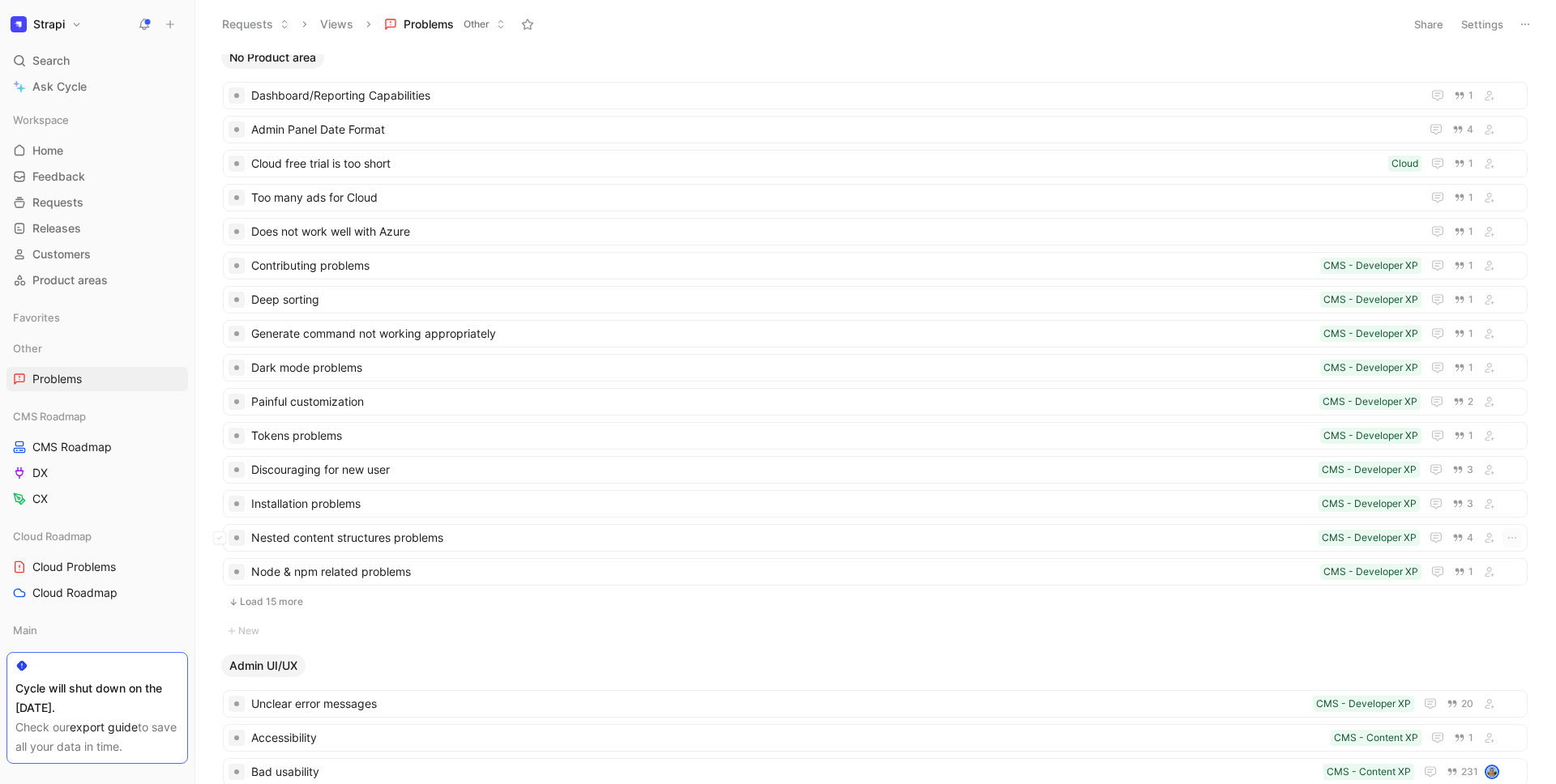
scroll to position [29, 0]
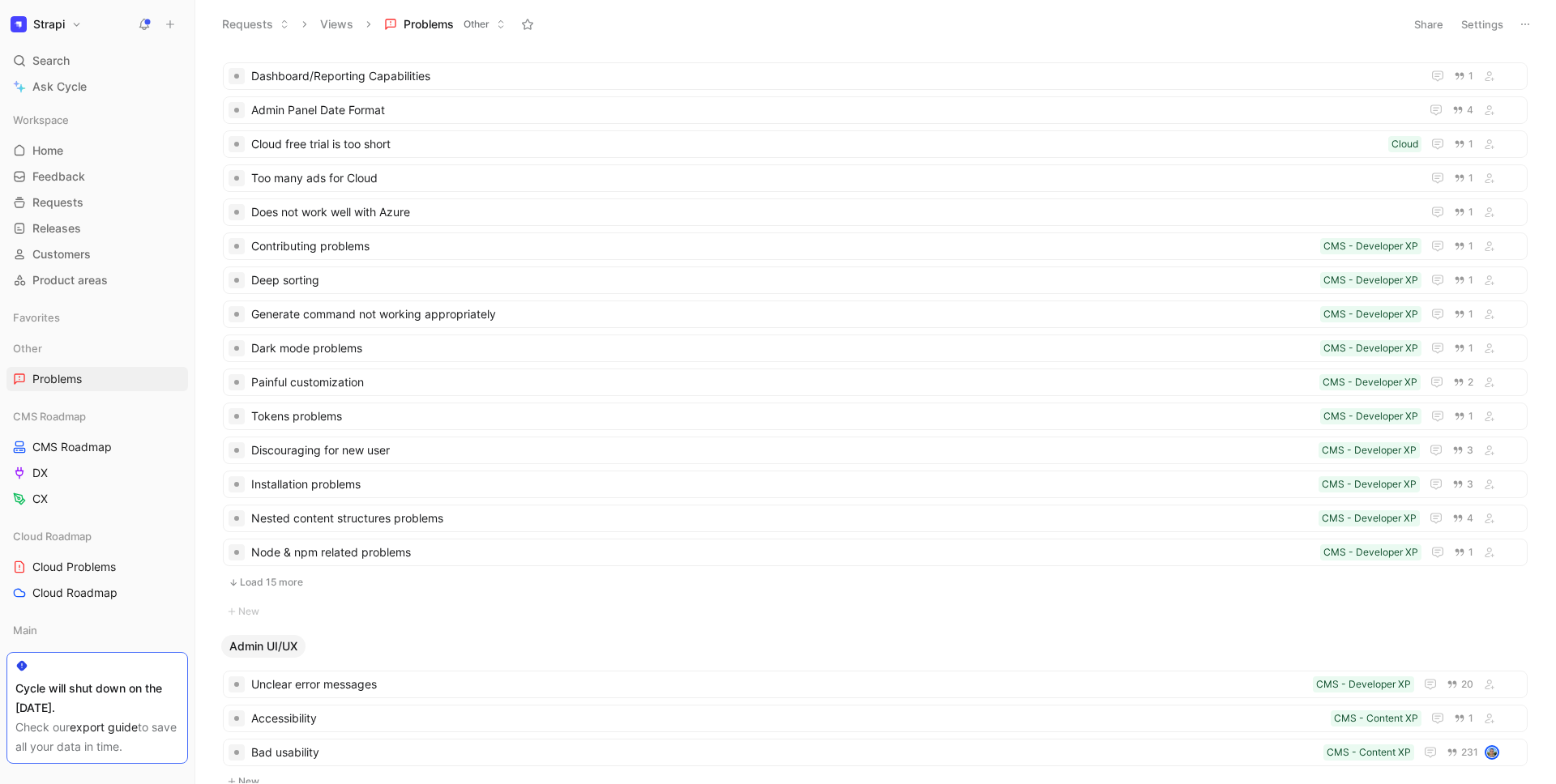
click at [272, 582] on button "Load 15 more" at bounding box center [876, 582] width 1305 height 19
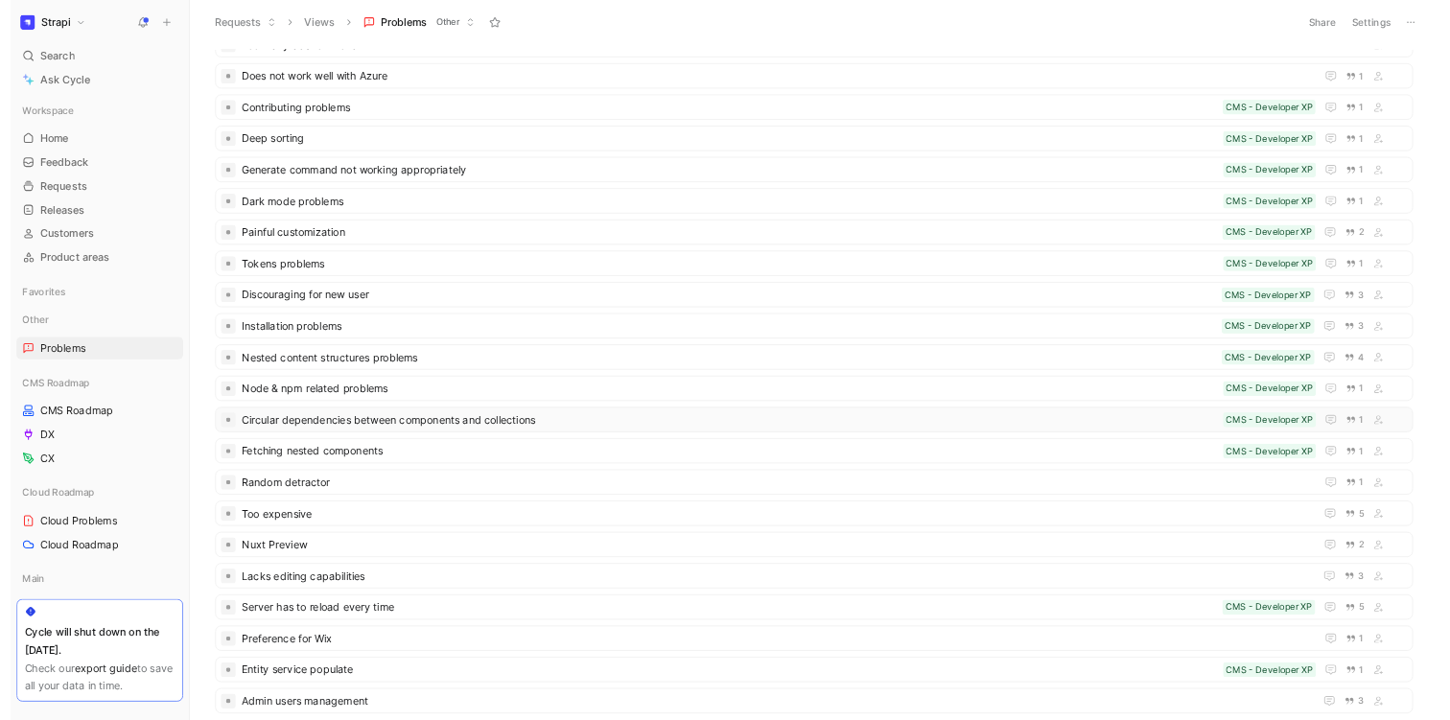
scroll to position [0, 0]
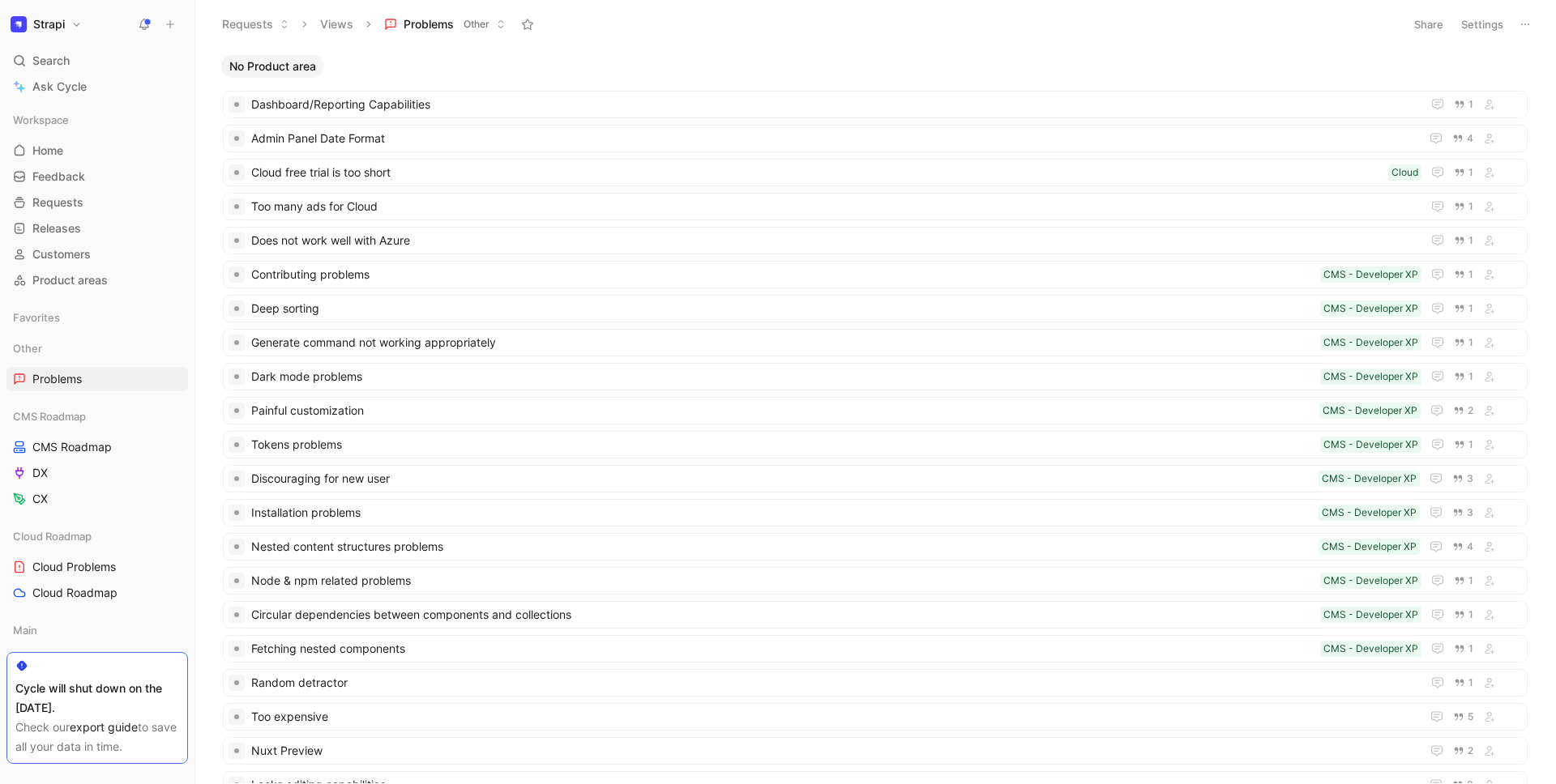
click at [1528, 28] on icon at bounding box center [1525, 24] width 13 height 13
click at [1452, 84] on span "Export in CSV" at bounding box center [1444, 82] width 73 height 14
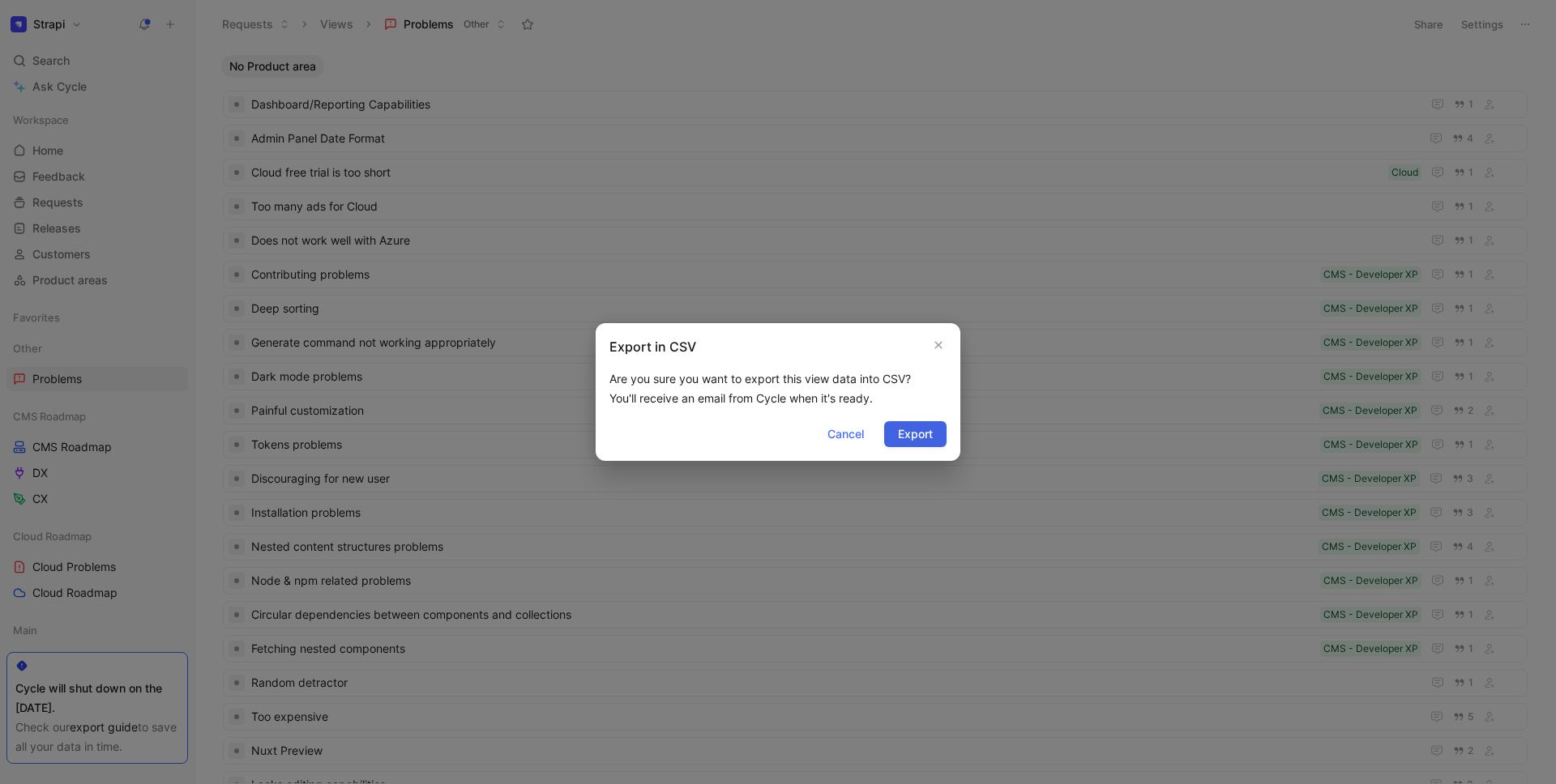
click at [904, 433] on span "Export" at bounding box center [914, 433] width 35 height 19
